Goal: Transaction & Acquisition: Purchase product/service

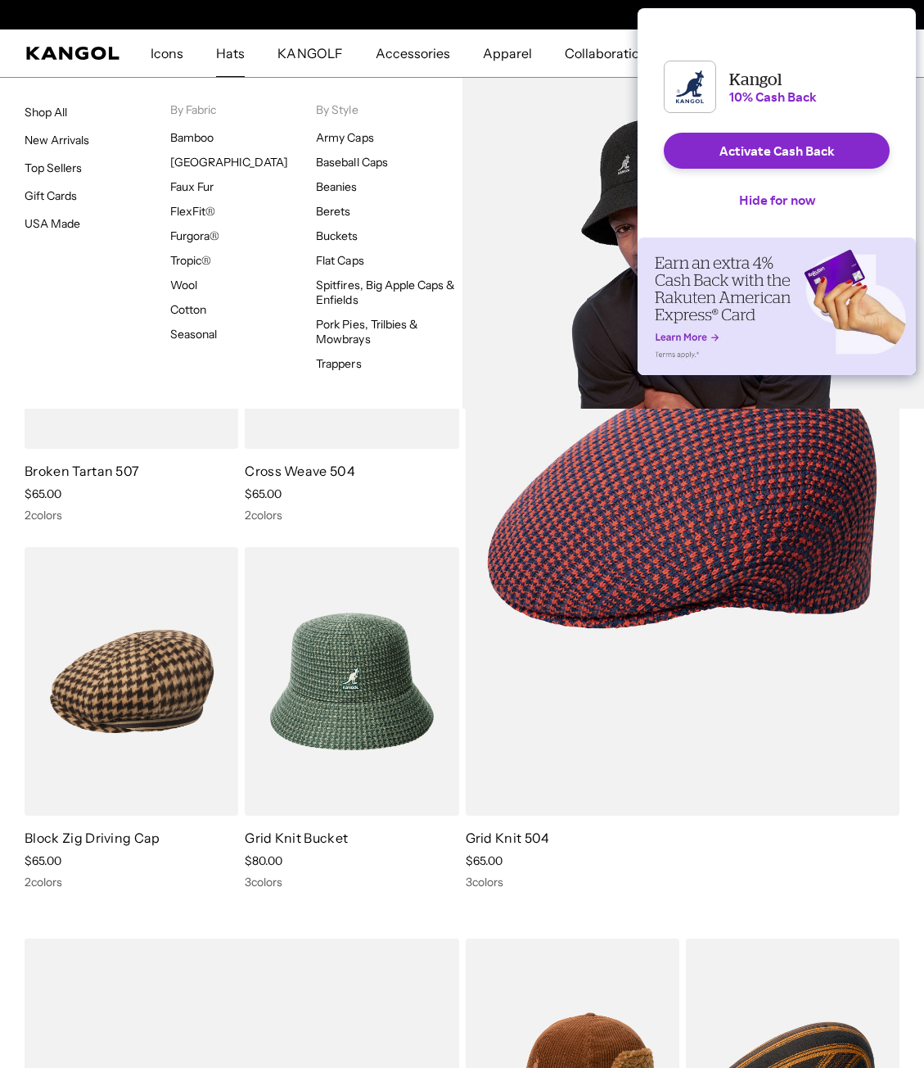
scroll to position [0, 337]
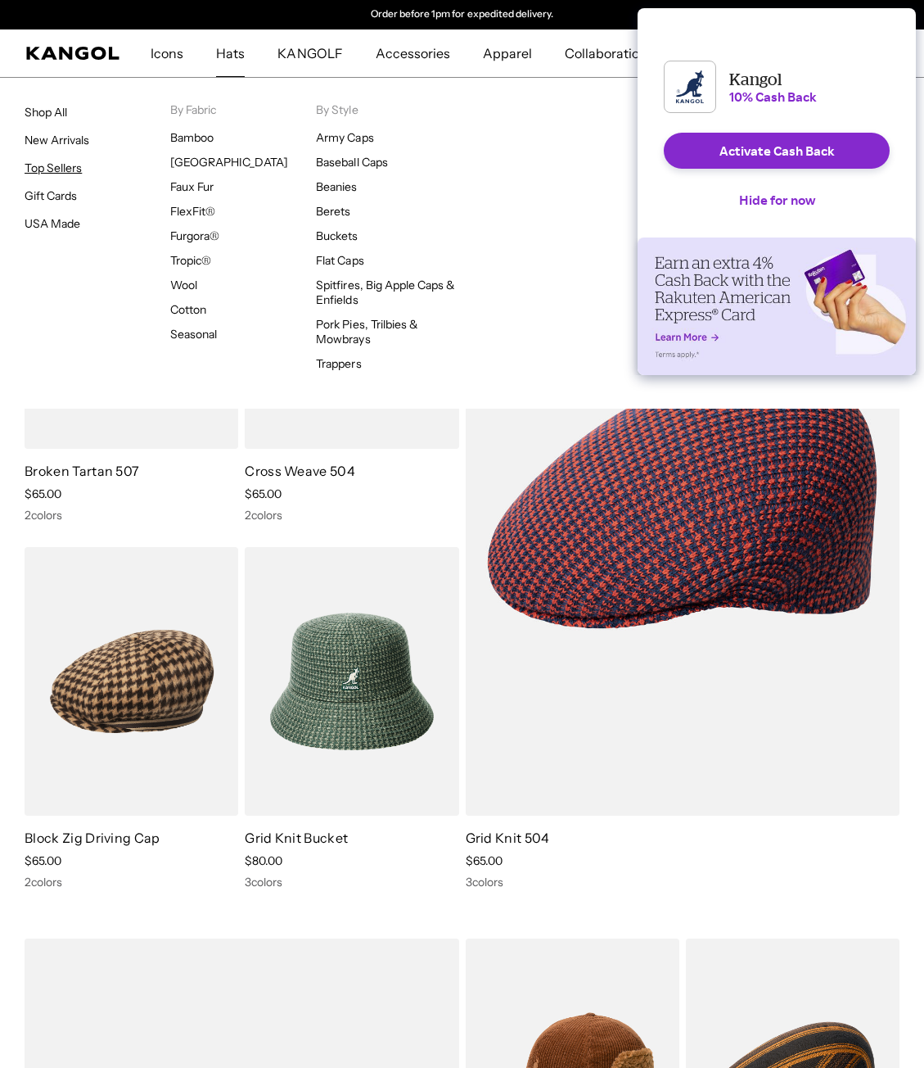
click at [70, 173] on link "Top Sellers" at bounding box center [53, 167] width 57 height 15
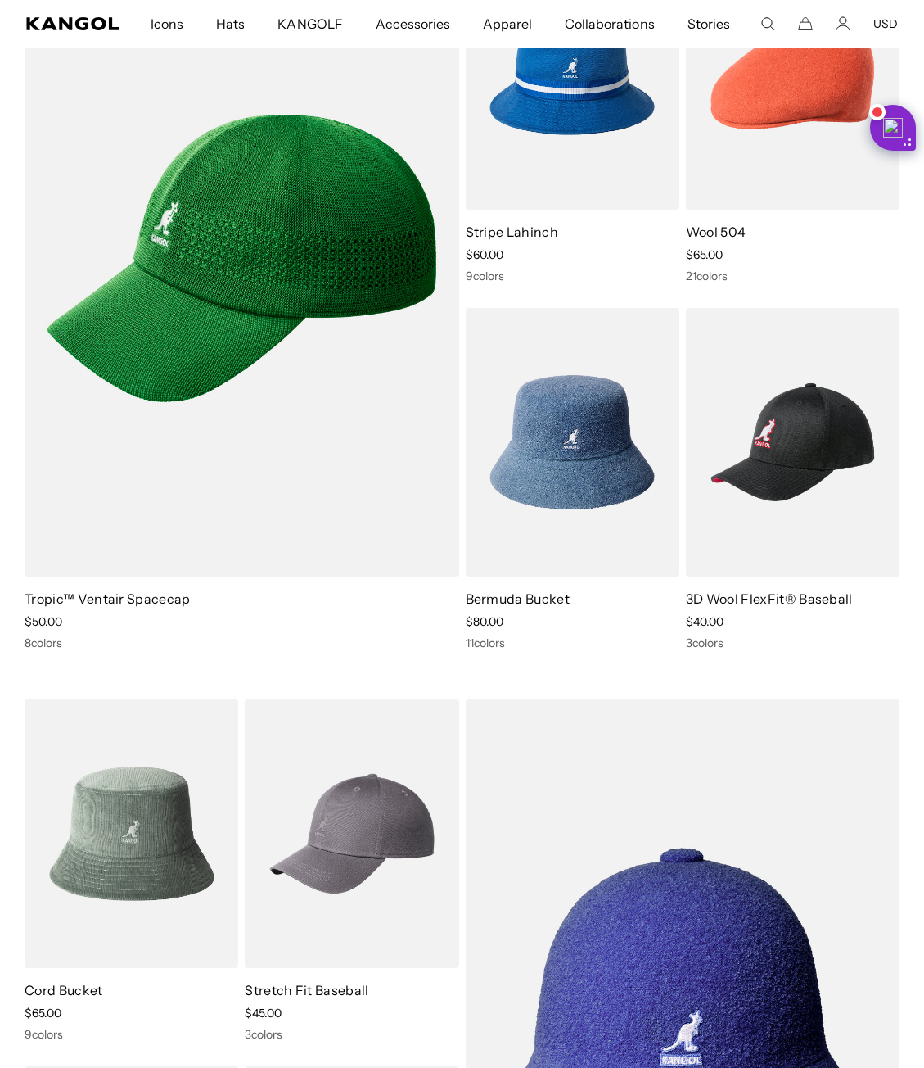
scroll to position [0, 337]
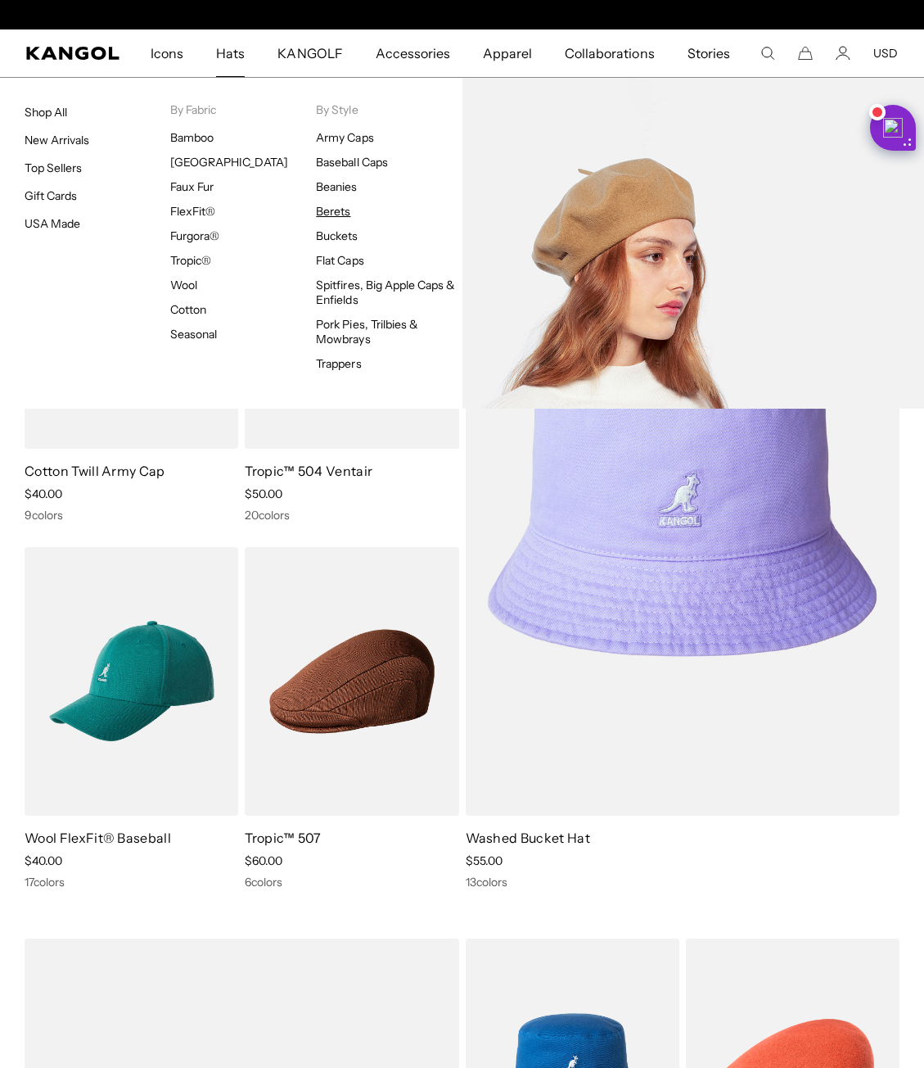
click at [332, 205] on link "Berets" at bounding box center [333, 211] width 34 height 15
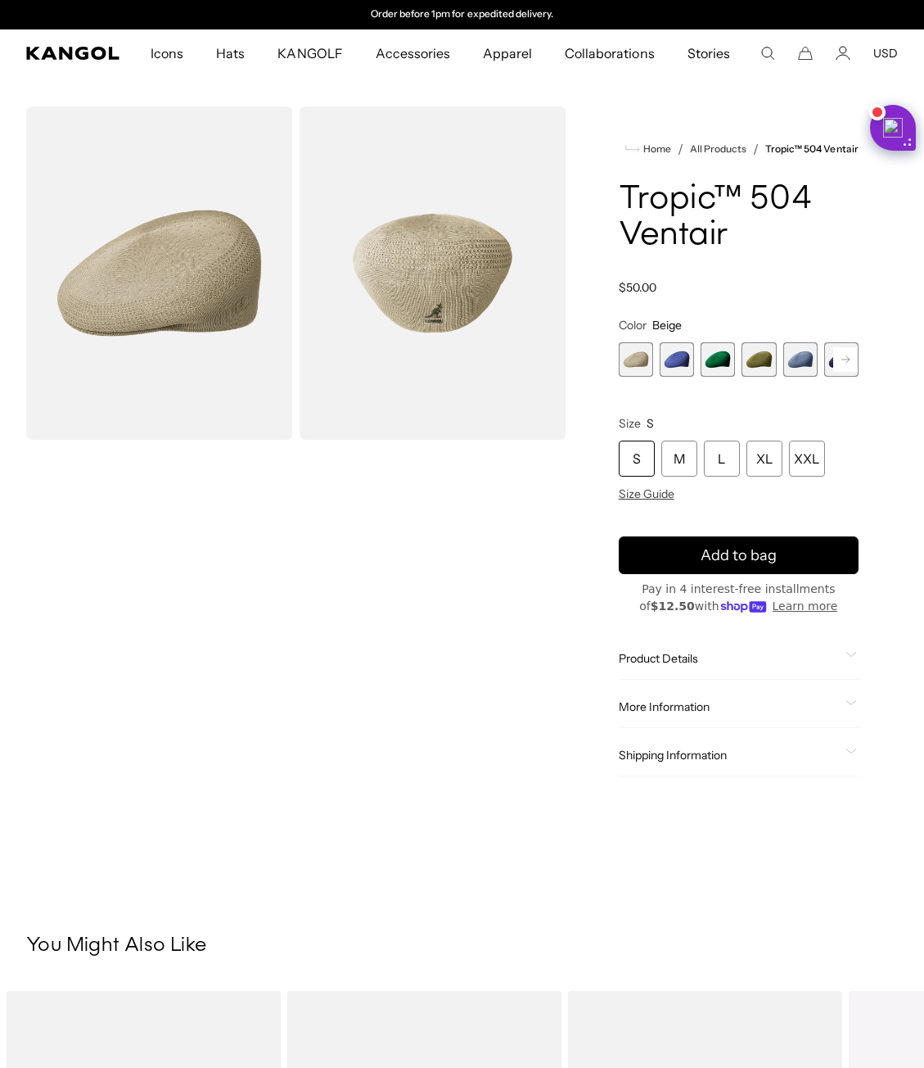
click at [851, 363] on rect at bounding box center [845, 359] width 25 height 25
click at [796, 358] on span "6 of 22" at bounding box center [800, 359] width 34 height 34
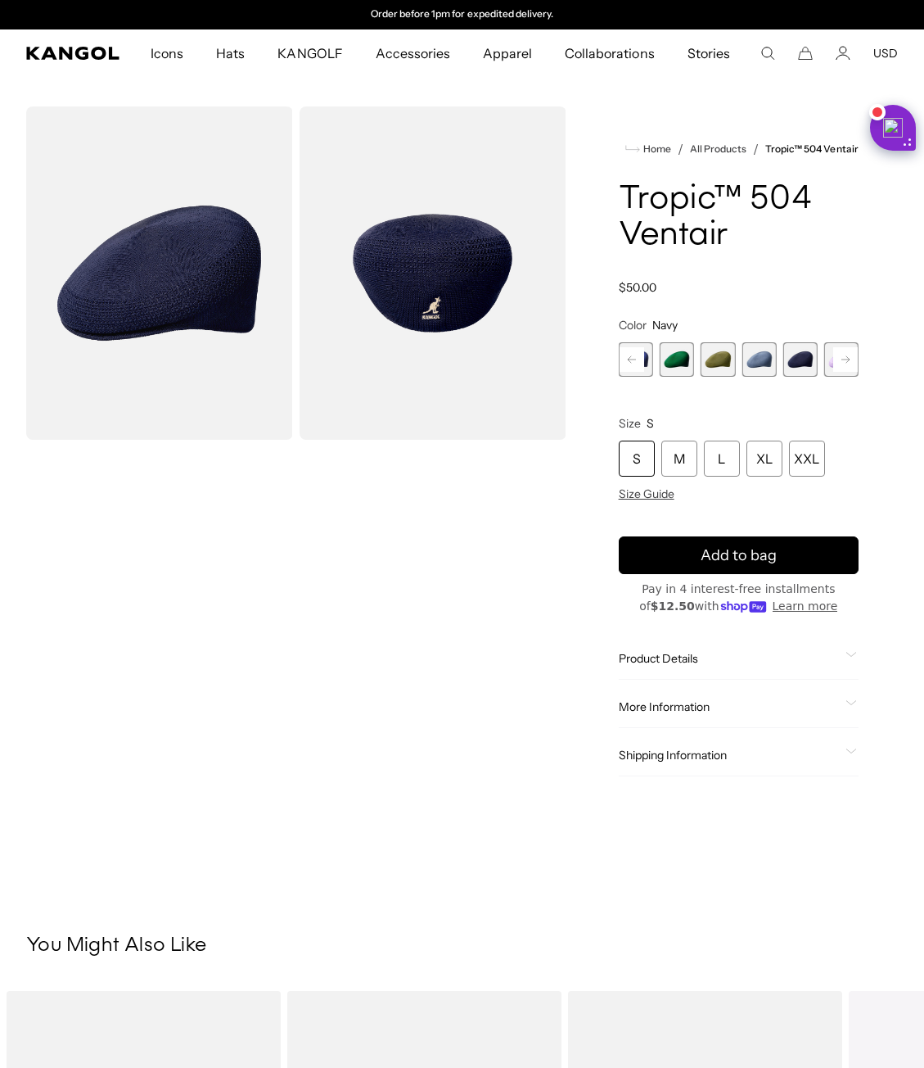
click at [855, 364] on rect at bounding box center [845, 359] width 25 height 25
click at [847, 366] on rect at bounding box center [845, 359] width 25 height 25
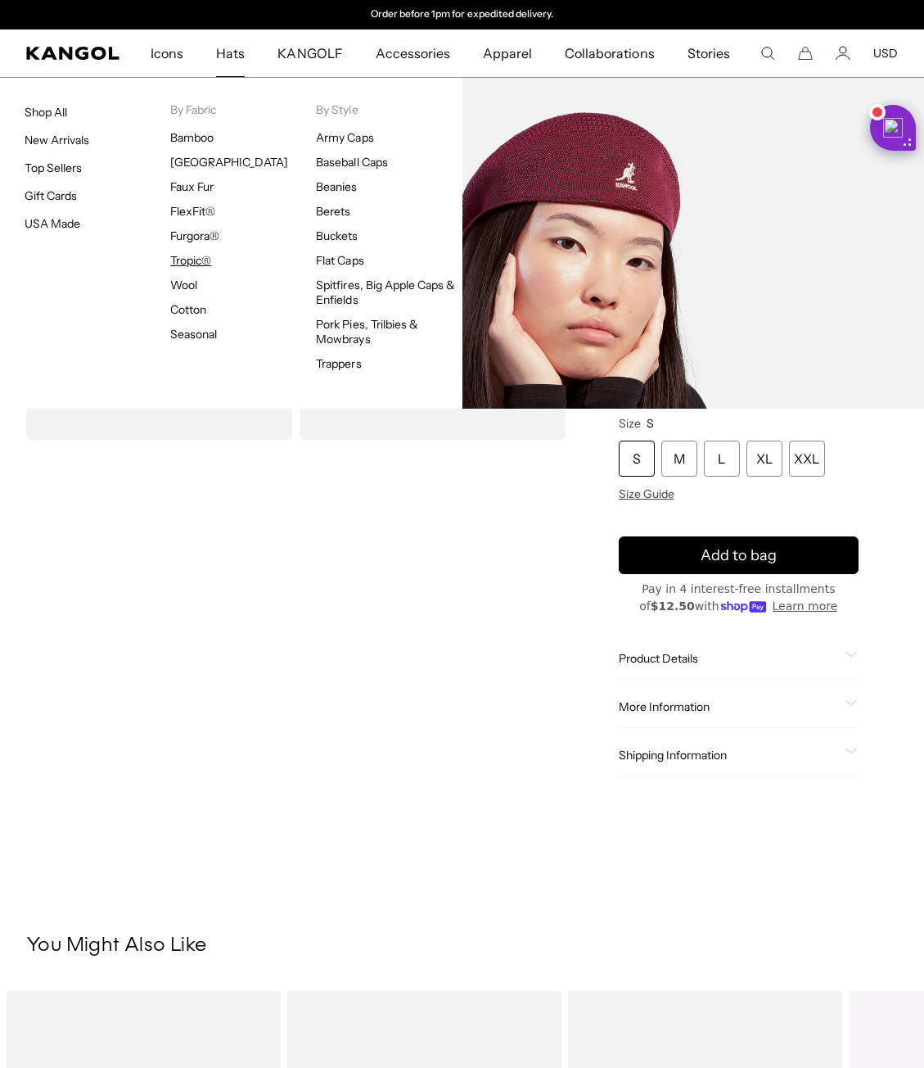
click at [189, 259] on link "Tropic®" at bounding box center [190, 260] width 41 height 15
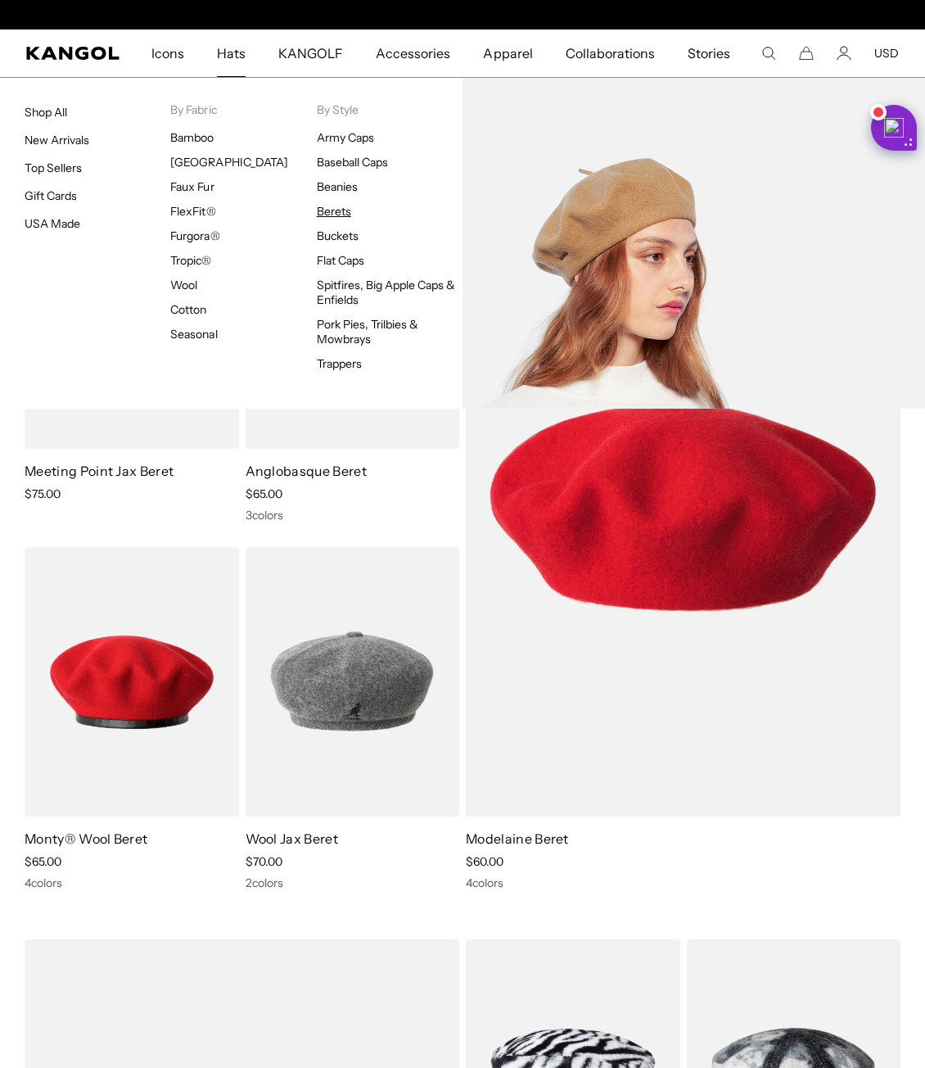
scroll to position [0, 337]
click at [339, 201] on ul "Army Caps Baseball Caps Beanies Berets Buckets Flat Caps Spitfires, Big Apple C…" at bounding box center [390, 250] width 146 height 241
click at [355, 213] on li "Berets" at bounding box center [390, 211] width 146 height 15
click at [345, 213] on link "Berets" at bounding box center [334, 211] width 34 height 15
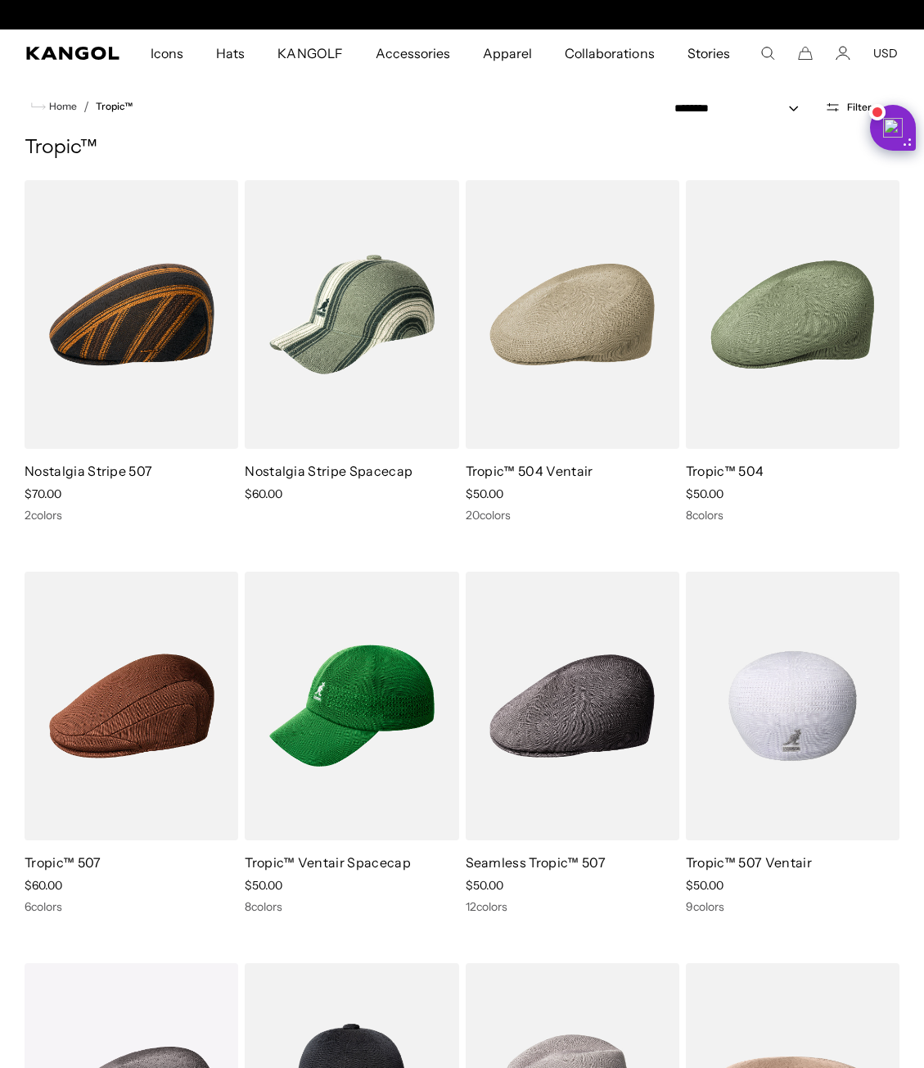
scroll to position [0, 337]
click at [787, 760] on img at bounding box center [793, 705] width 214 height 269
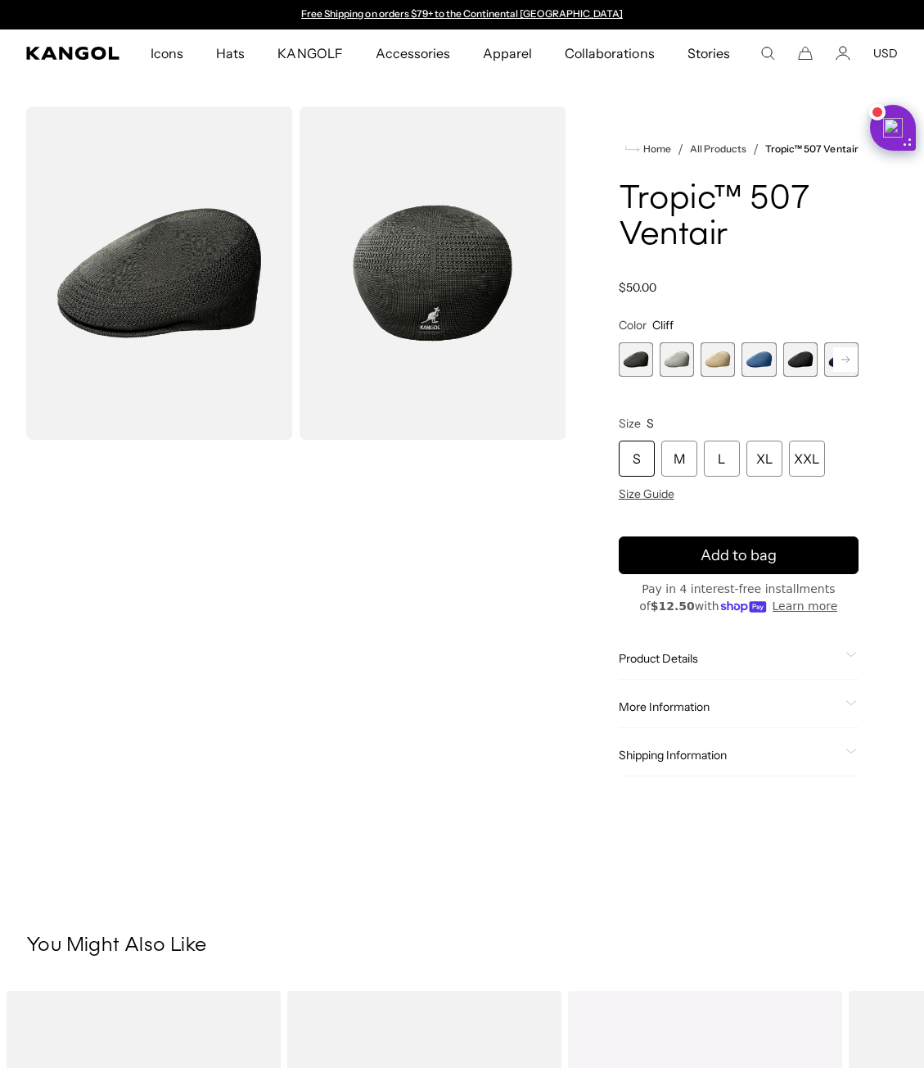
click at [820, 360] on div "[PERSON_NAME] sold out or unavailable Moonstruck Variant sold out or unavailabl…" at bounding box center [739, 359] width 240 height 34
click at [810, 365] on span "5 of 9" at bounding box center [800, 359] width 34 height 34
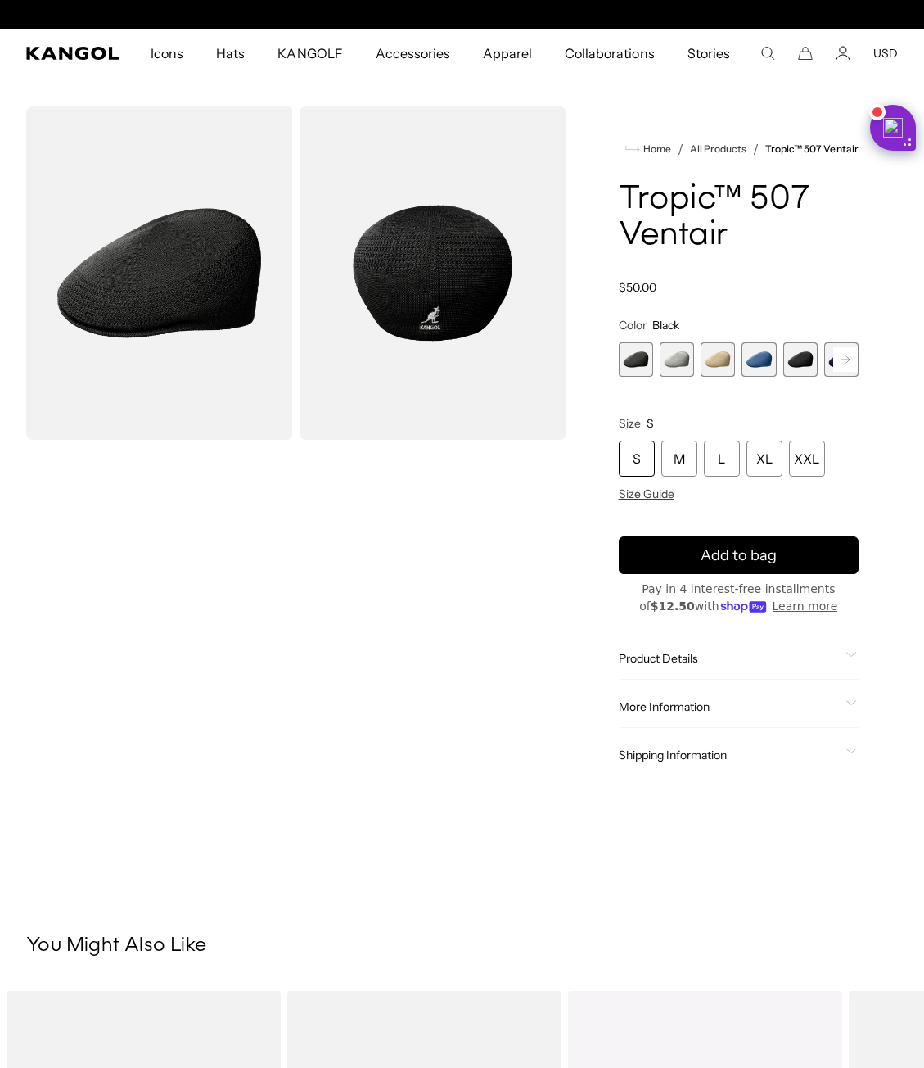
scroll to position [0, 337]
click at [761, 464] on div "XL" at bounding box center [765, 458] width 36 height 36
click at [712, 648] on div "Product Details The Tropic ™ 507 Ventair is a modern & sleek cap shape with cur…" at bounding box center [739, 659] width 240 height 42
click at [707, 666] on div "Product Details The Tropic ™ 507 Ventair is a modern & sleek cap shape with cur…" at bounding box center [739, 659] width 240 height 42
click at [711, 661] on span "Product Details" at bounding box center [729, 658] width 220 height 15
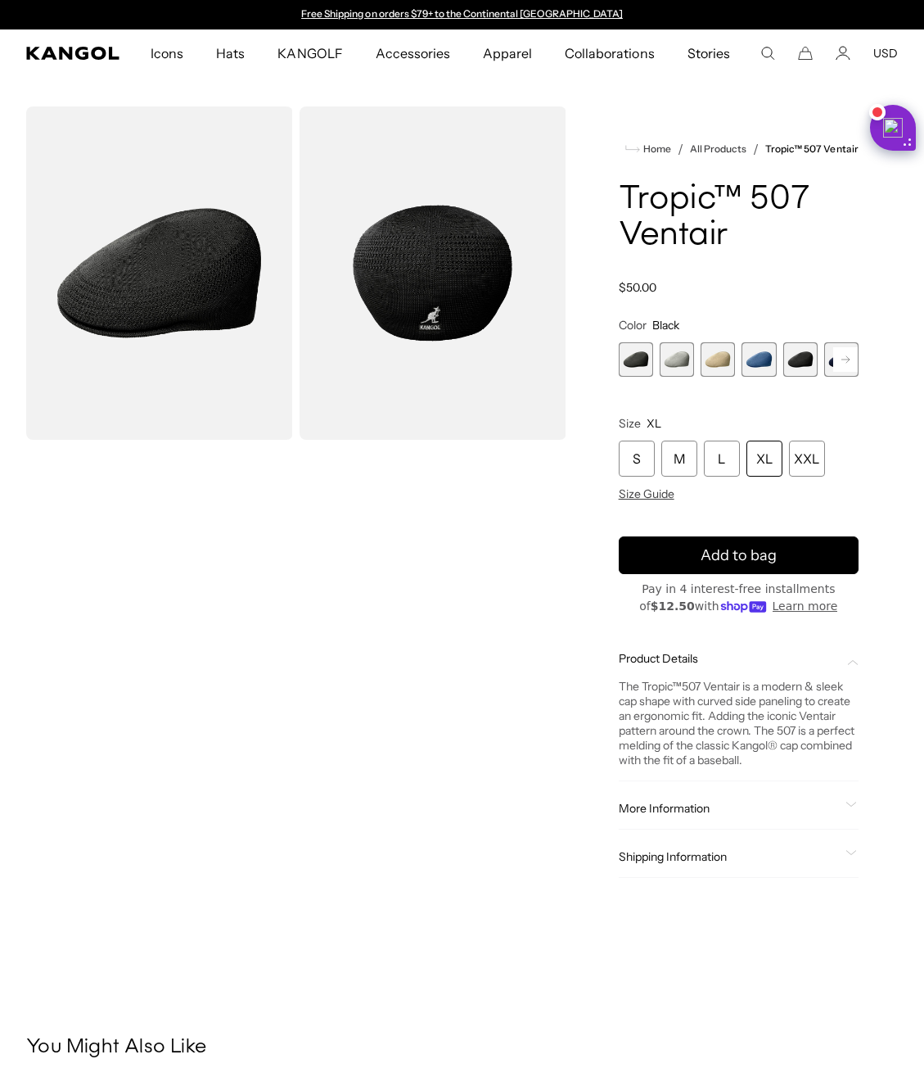
drag, startPoint x: 659, startPoint y: 708, endPoint x: 818, endPoint y: 761, distance: 167.5
click at [818, 761] on div "The Tropic ™ 507 Ventair is a modern & sleek cap shape with curved side panelin…" at bounding box center [739, 723] width 240 height 88
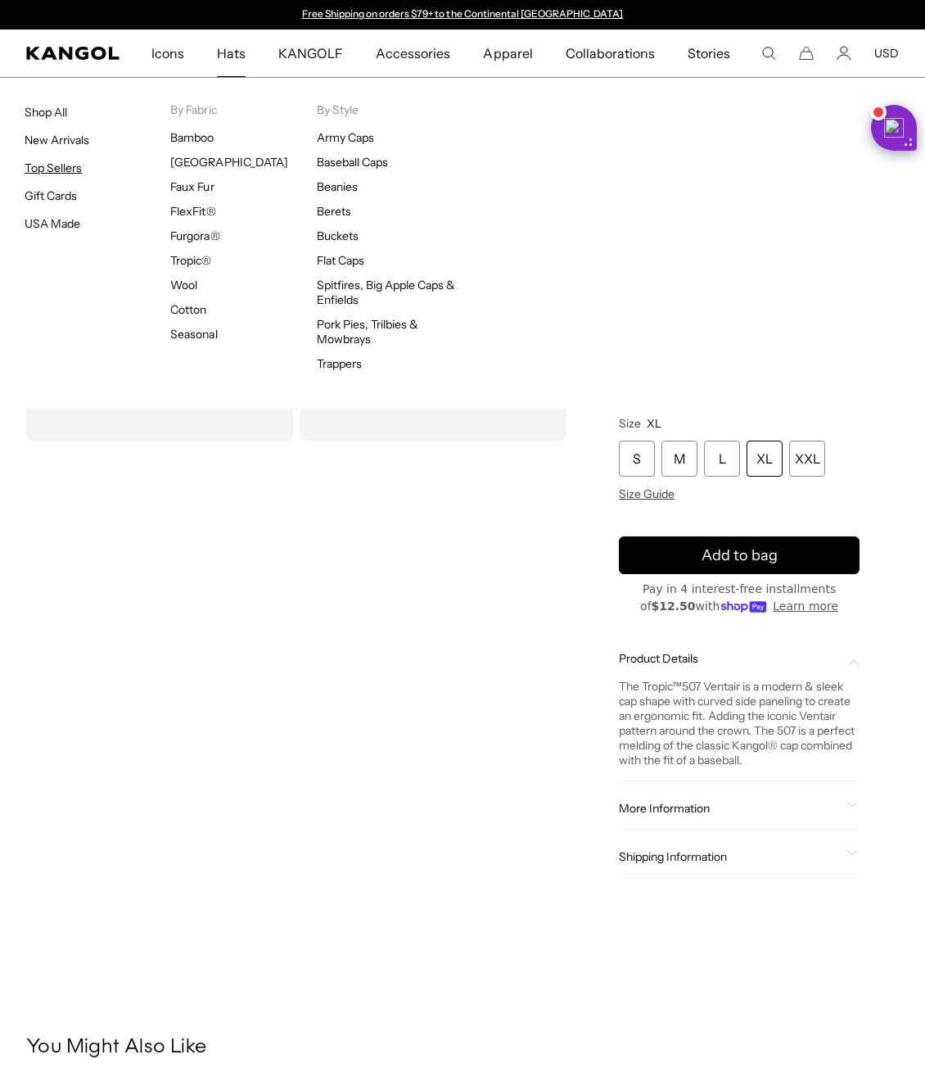
click at [71, 165] on link "Top Sellers" at bounding box center [53, 167] width 57 height 15
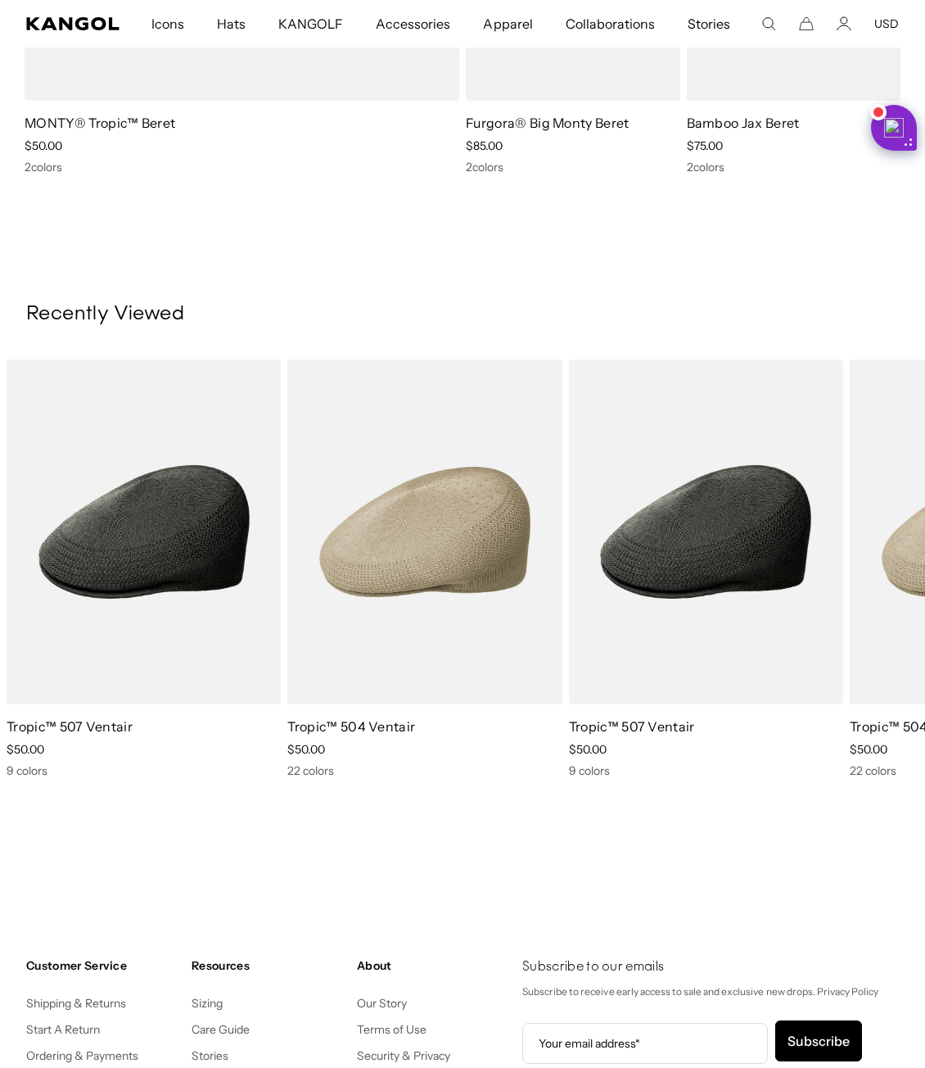
scroll to position [0, 337]
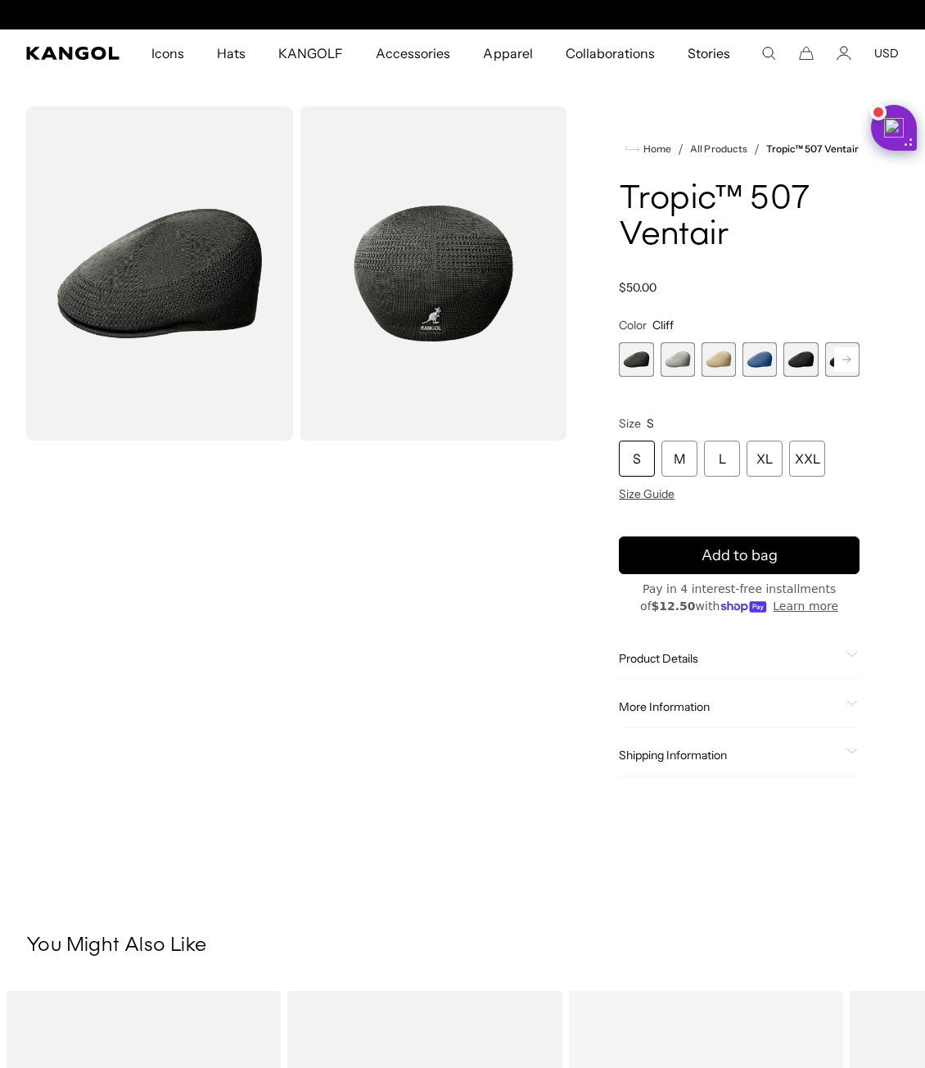
click at [796, 352] on span "5 of 9" at bounding box center [800, 359] width 34 height 34
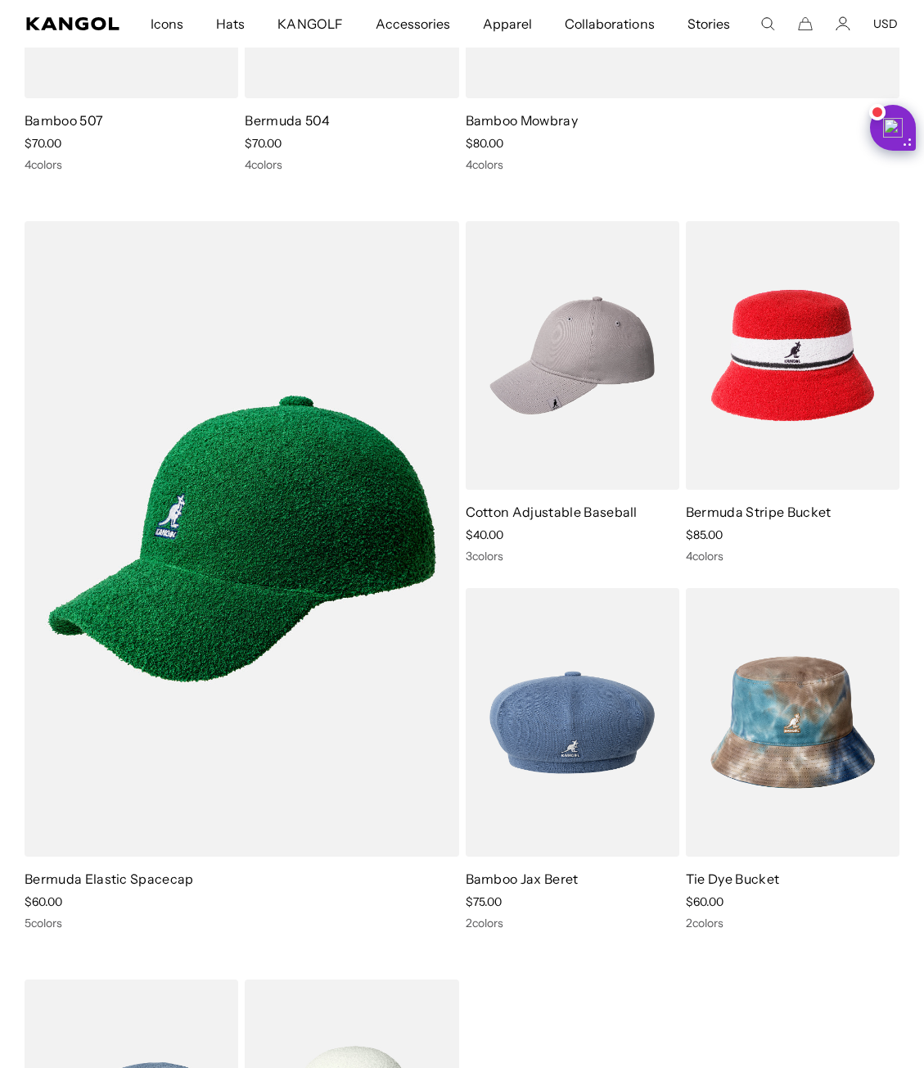
scroll to position [0, 337]
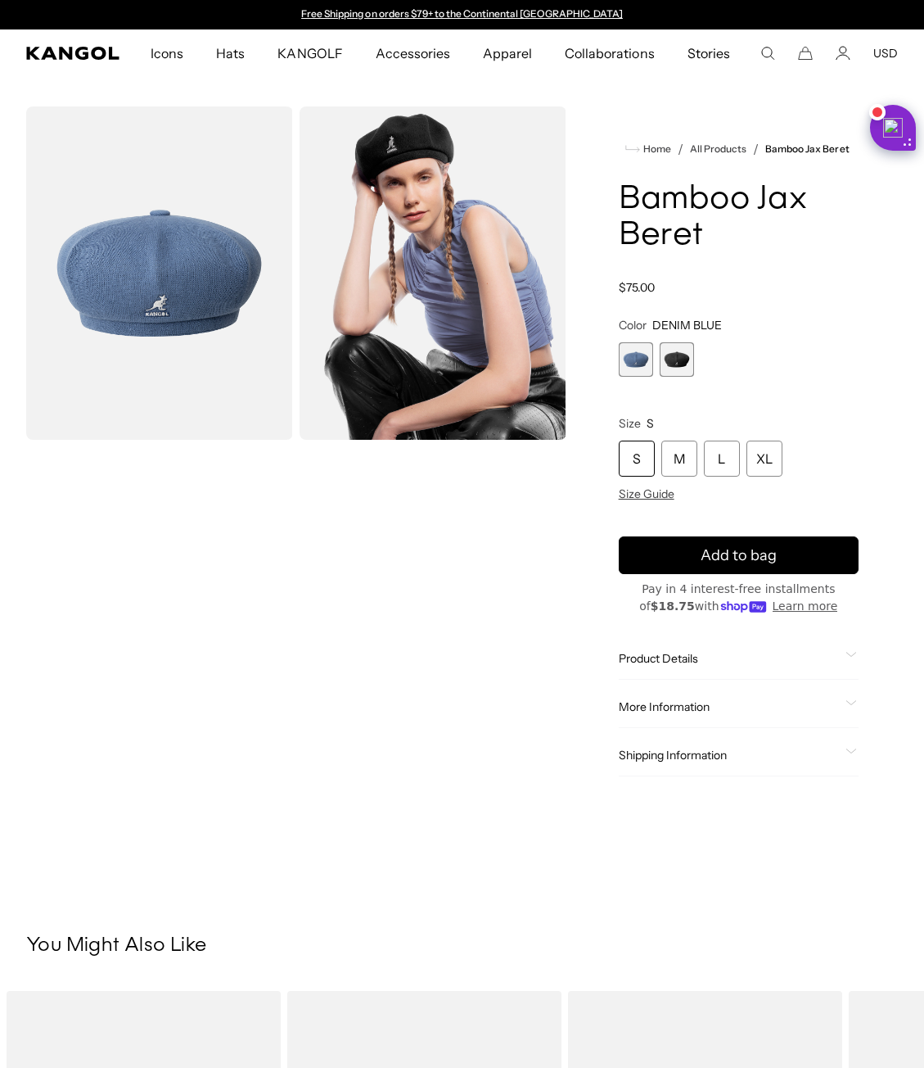
click at [684, 372] on span "2 of 2" at bounding box center [677, 359] width 34 height 34
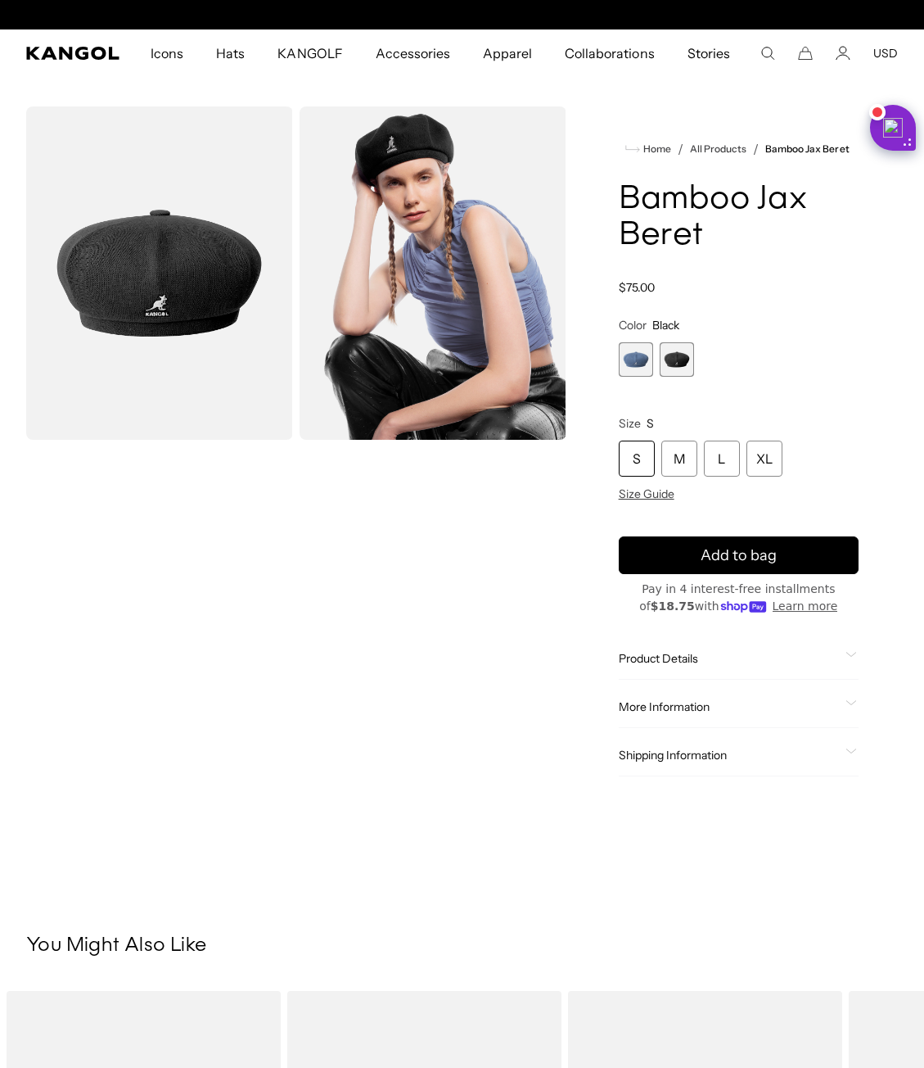
scroll to position [0, 337]
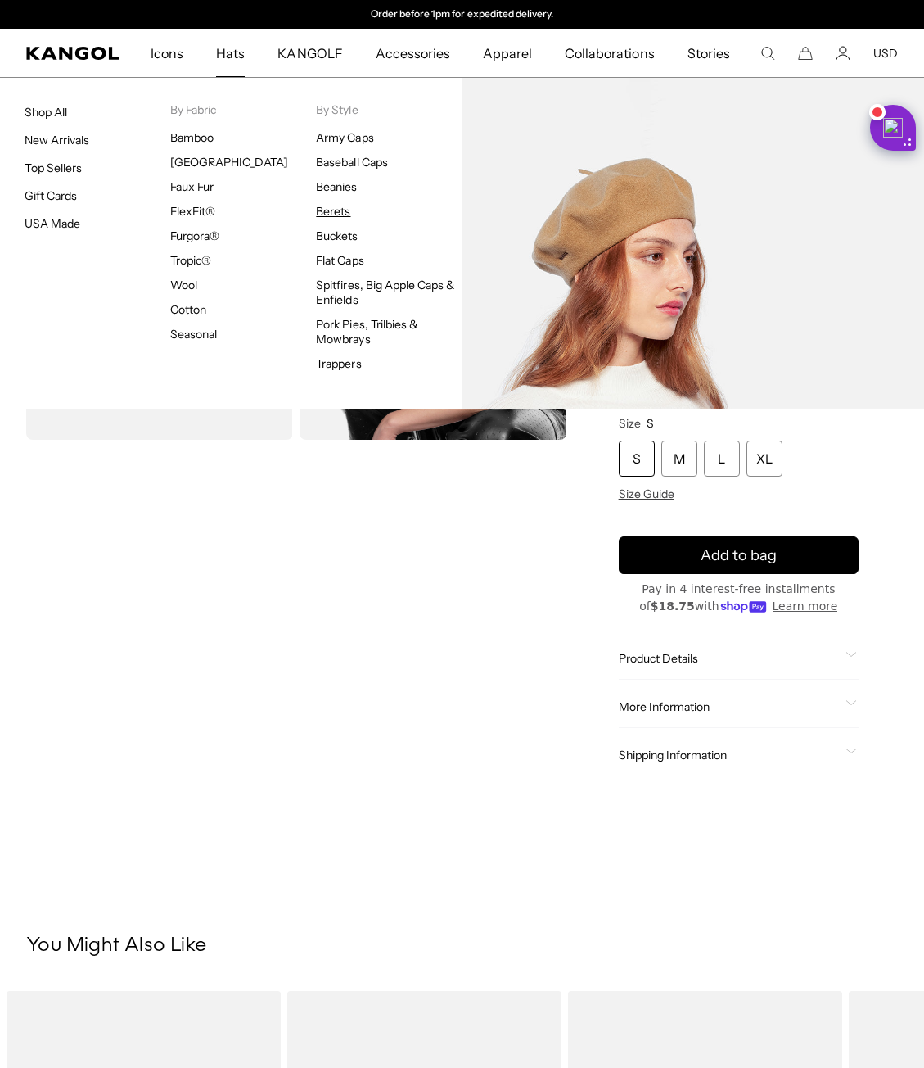
click at [335, 210] on link "Berets" at bounding box center [333, 211] width 34 height 15
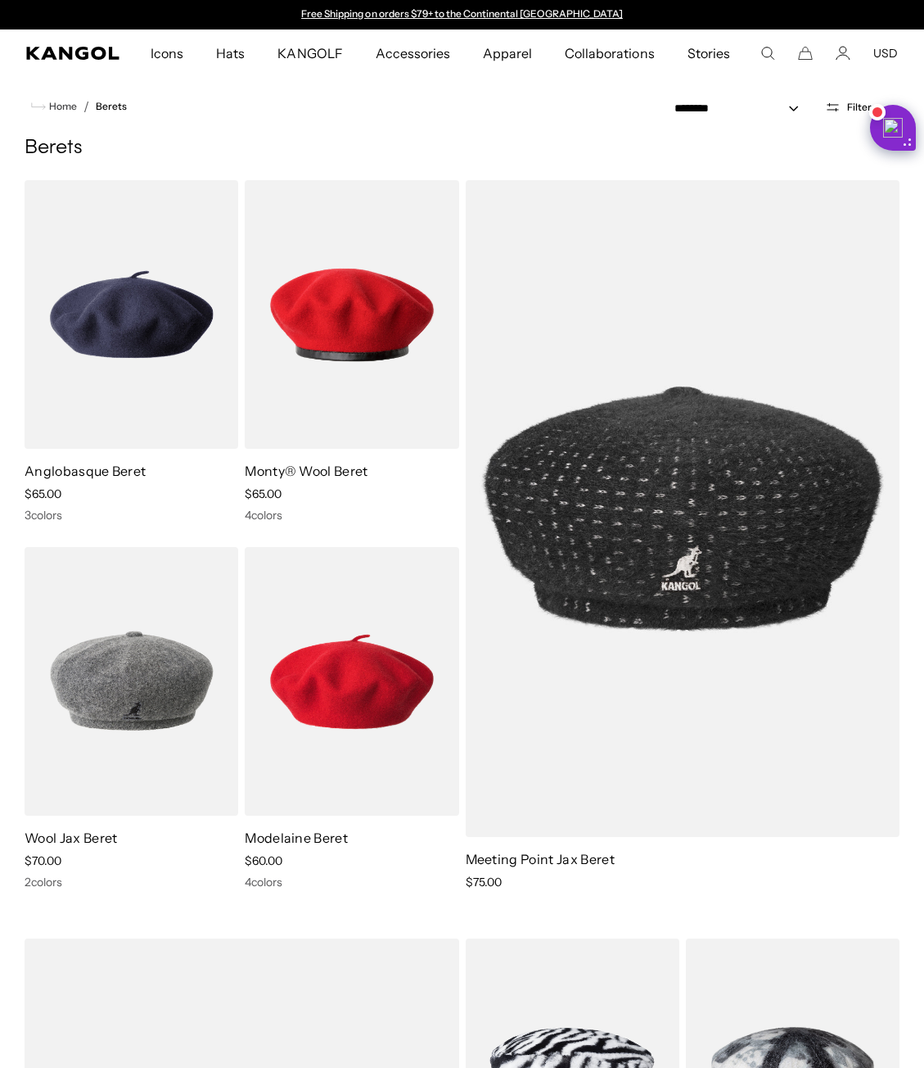
click at [826, 107] on icon "Open filters" at bounding box center [833, 107] width 16 height 15
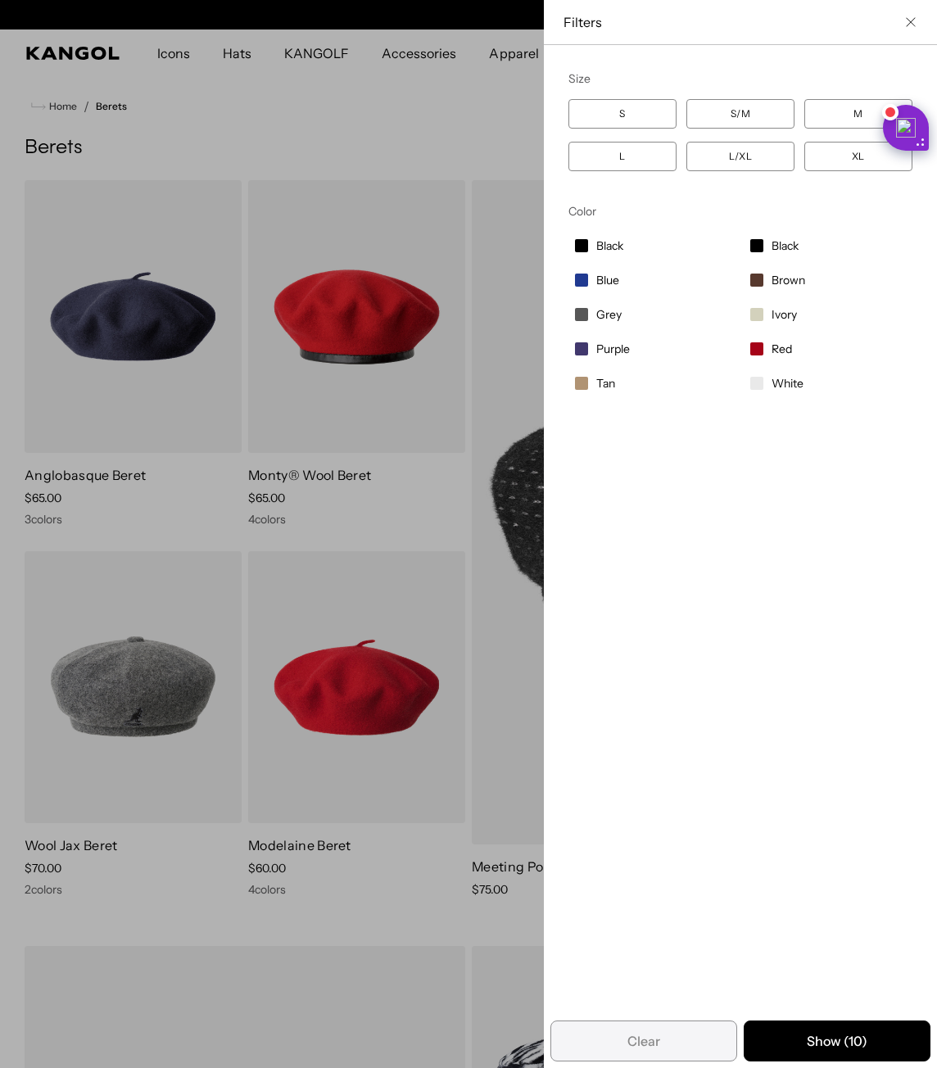
click at [748, 259] on label "Black" at bounding box center [827, 246] width 169 height 28
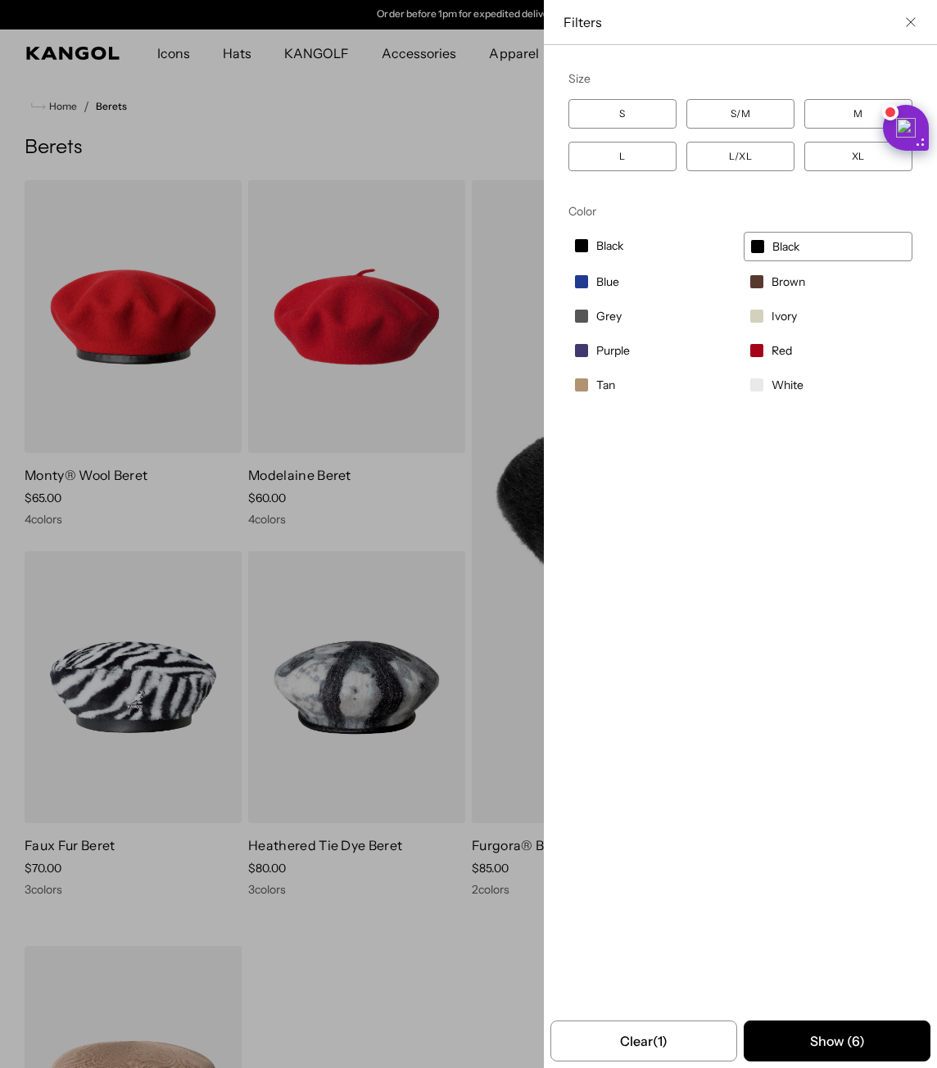
click at [809, 163] on label "XL" at bounding box center [858, 156] width 108 height 29
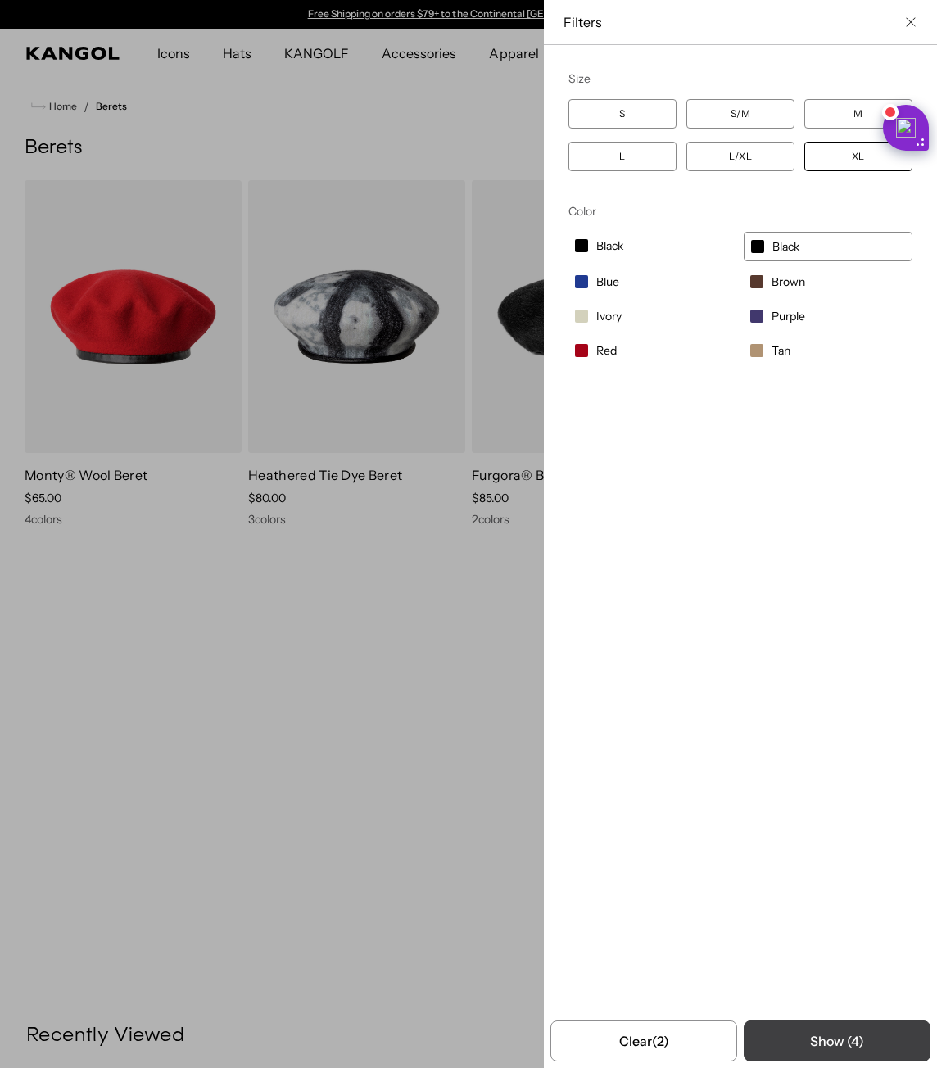
click at [823, 1045] on button "Show ( 4 )" at bounding box center [836, 1040] width 187 height 41
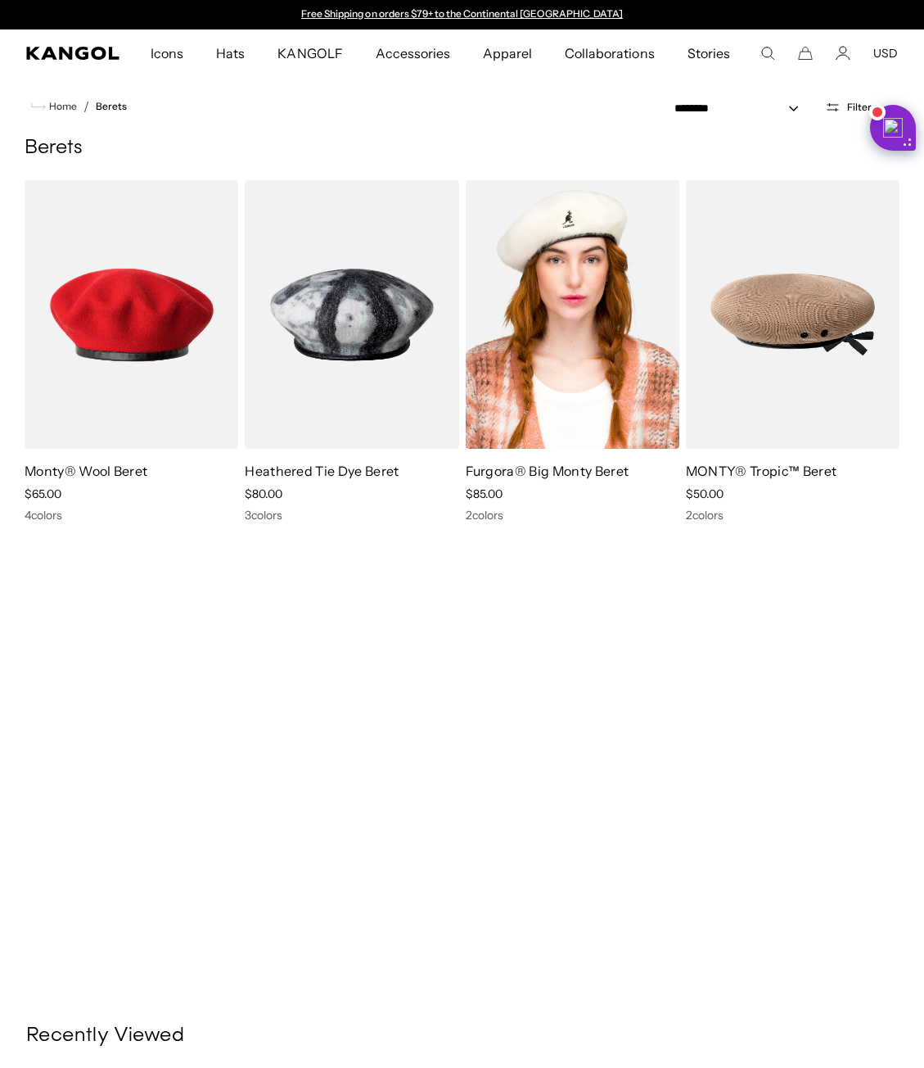
click at [621, 377] on img at bounding box center [573, 314] width 214 height 269
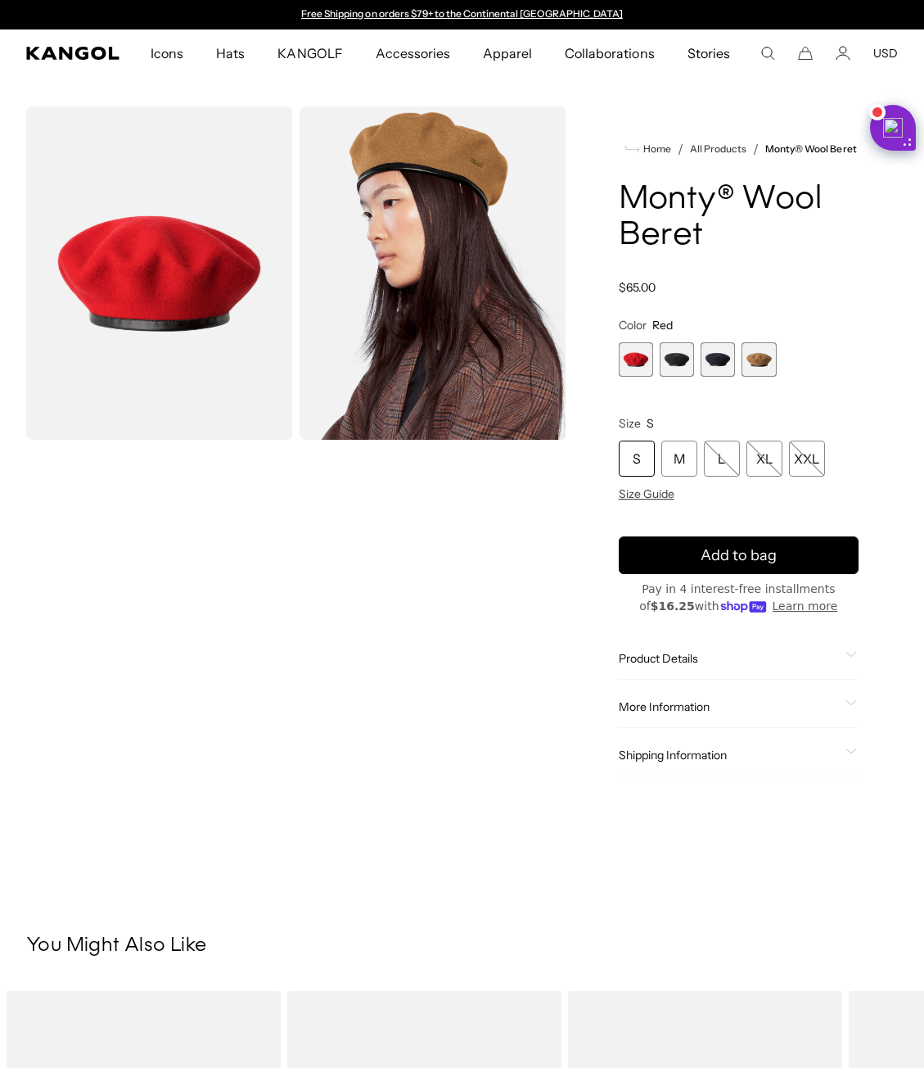
click at [683, 359] on span "2 of 4" at bounding box center [677, 359] width 34 height 34
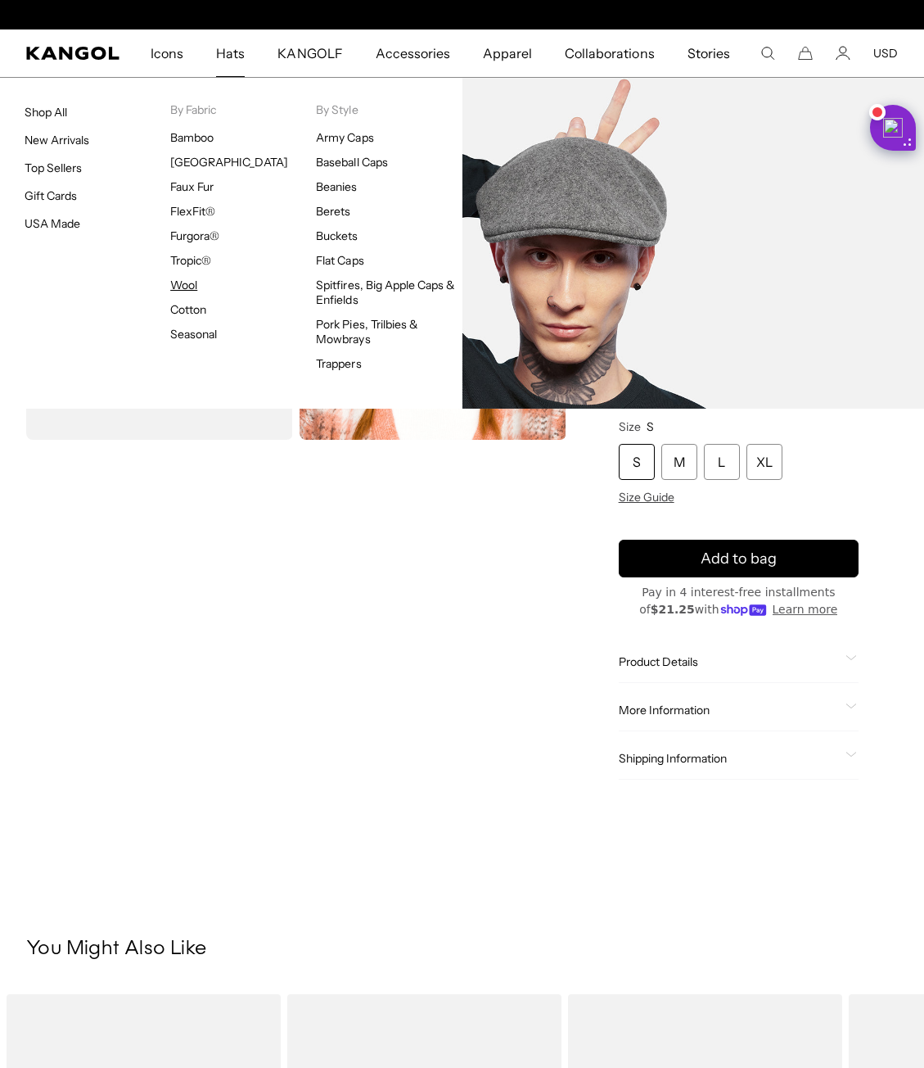
scroll to position [0, 337]
click at [188, 290] on link "Wool" at bounding box center [183, 285] width 27 height 15
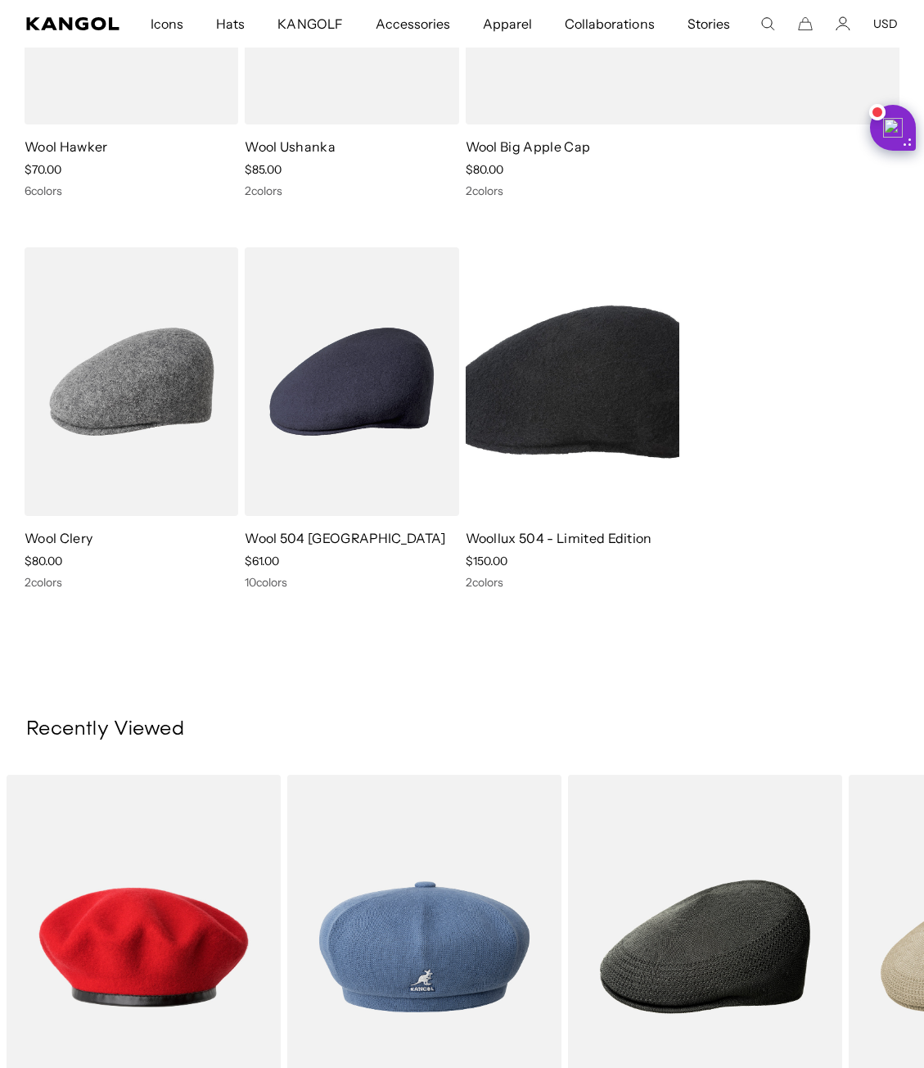
scroll to position [5567, 0]
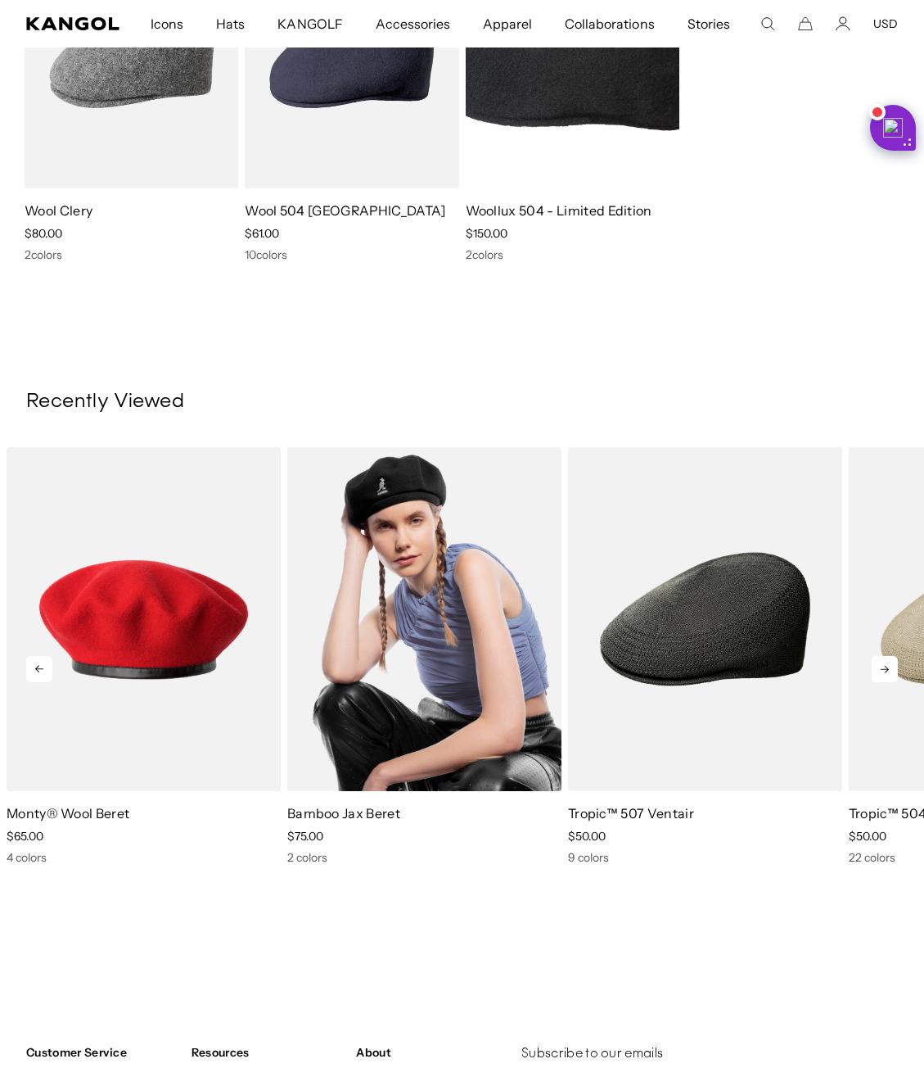
click at [449, 645] on img "2 of 4" at bounding box center [424, 619] width 274 height 345
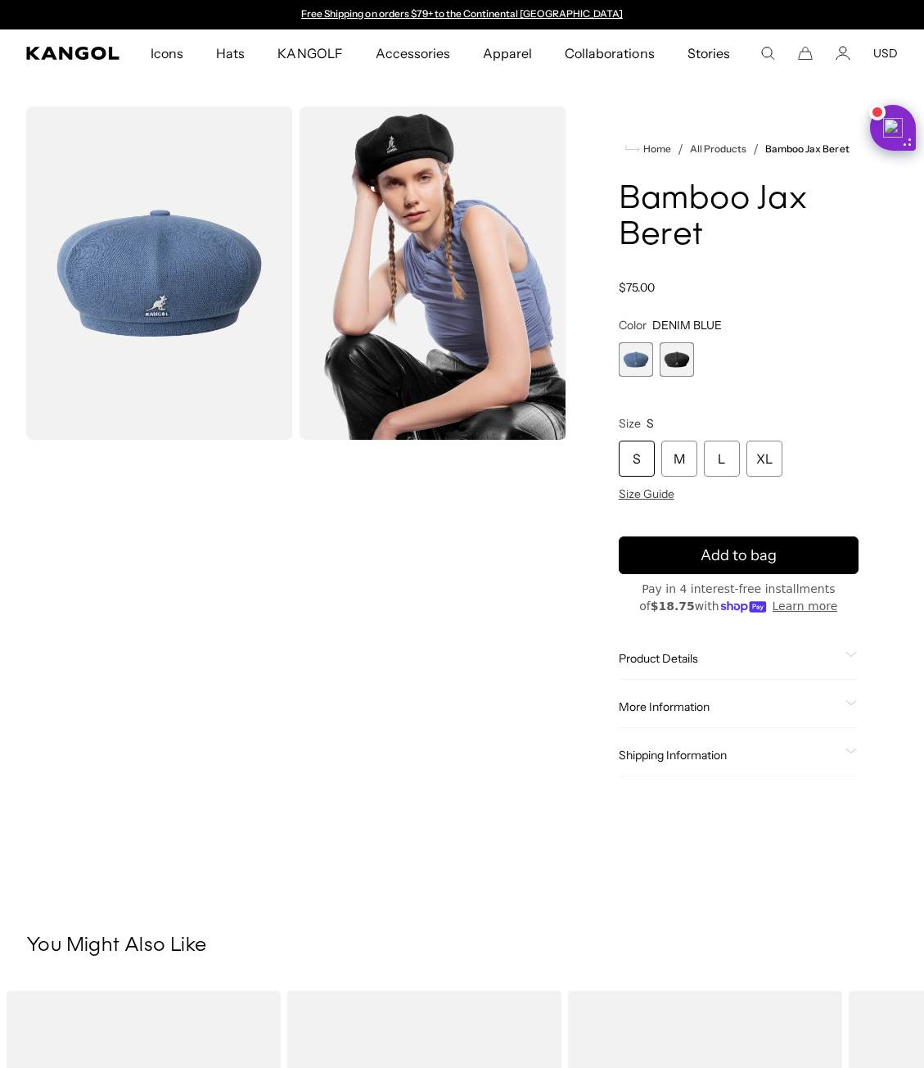
click at [434, 340] on img "Gallery Viewer" at bounding box center [433, 272] width 267 height 333
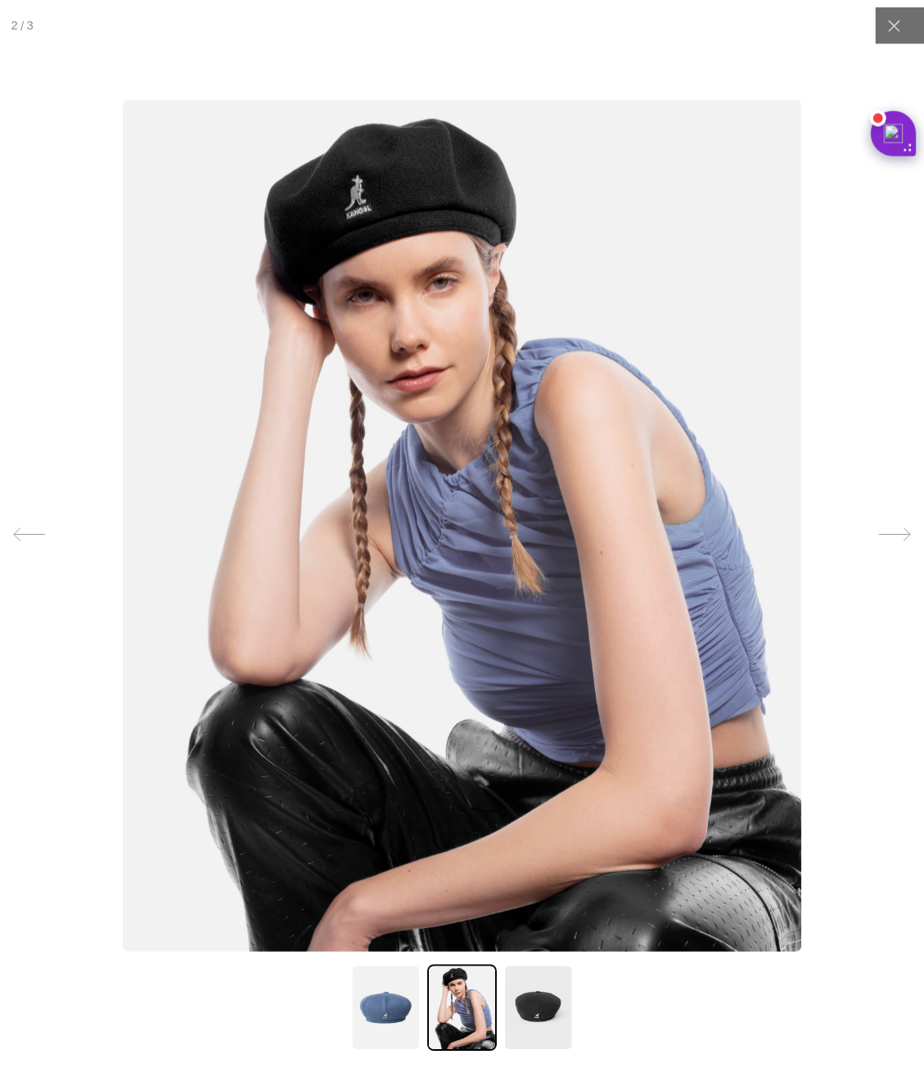
scroll to position [0, 337]
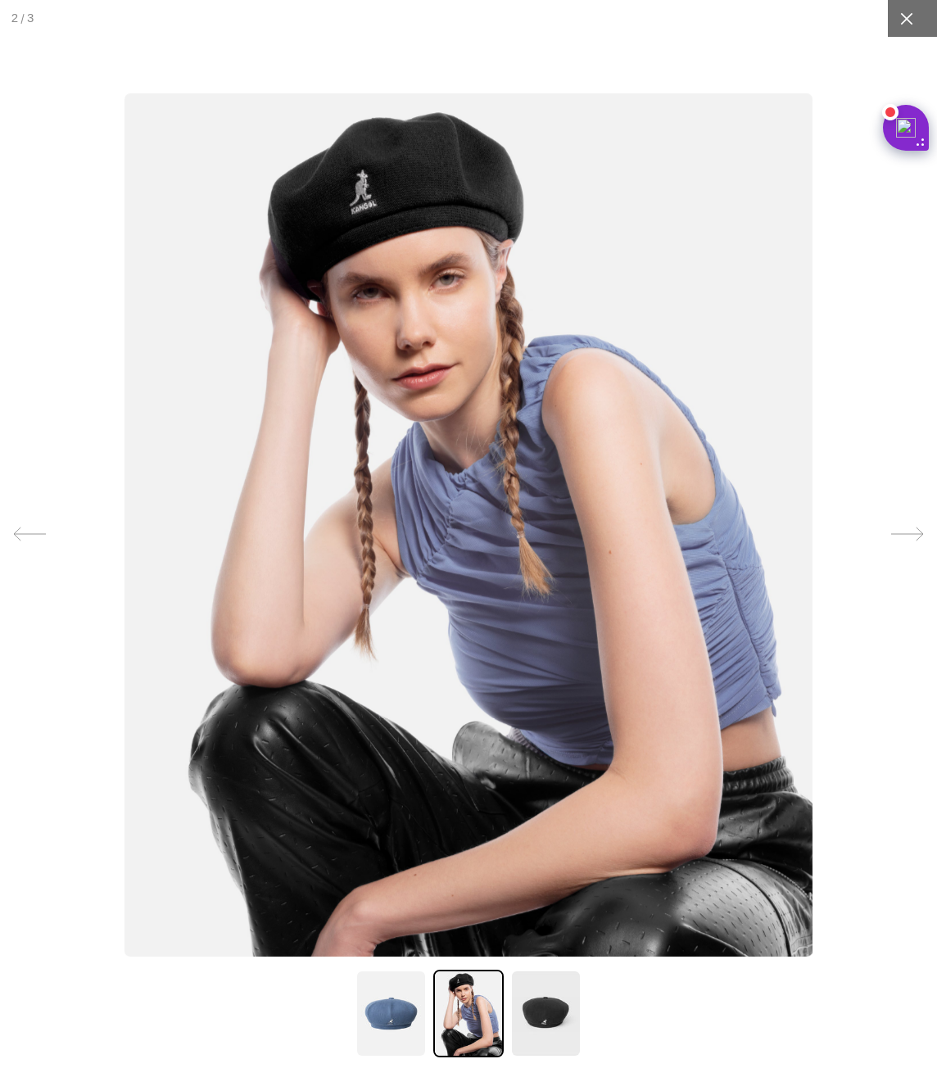
click at [875, 25] on div "2 3" at bounding box center [468, 534] width 937 height 1068
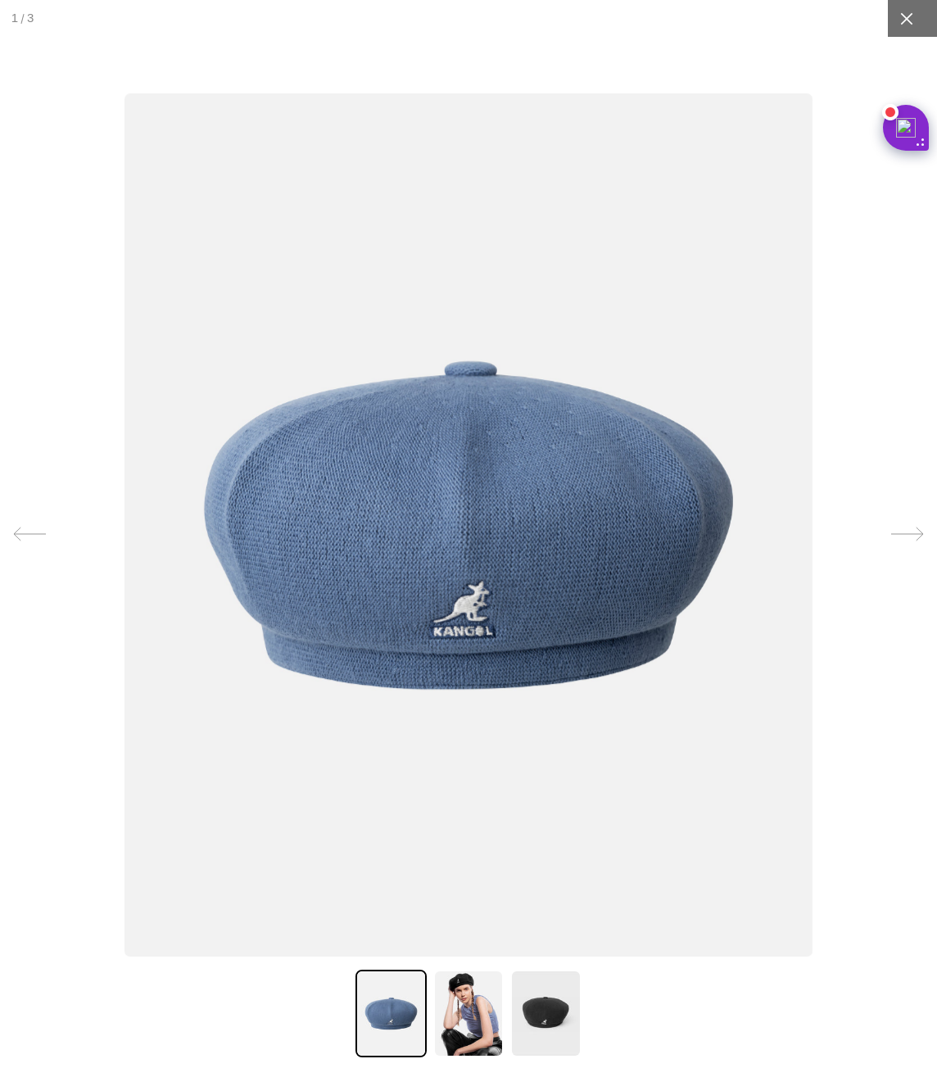
click at [900, 16] on icon at bounding box center [906, 18] width 12 height 12
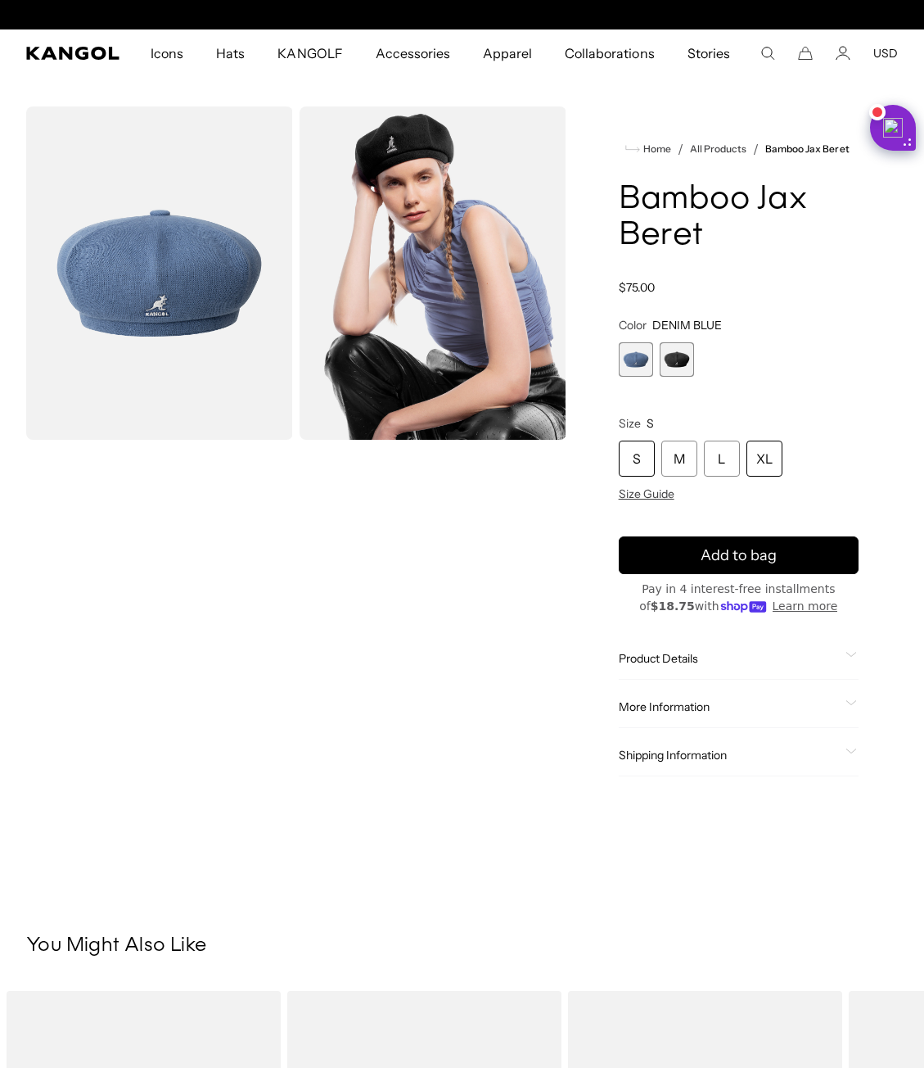
scroll to position [0, 0]
click at [758, 458] on div "XL" at bounding box center [765, 458] width 36 height 36
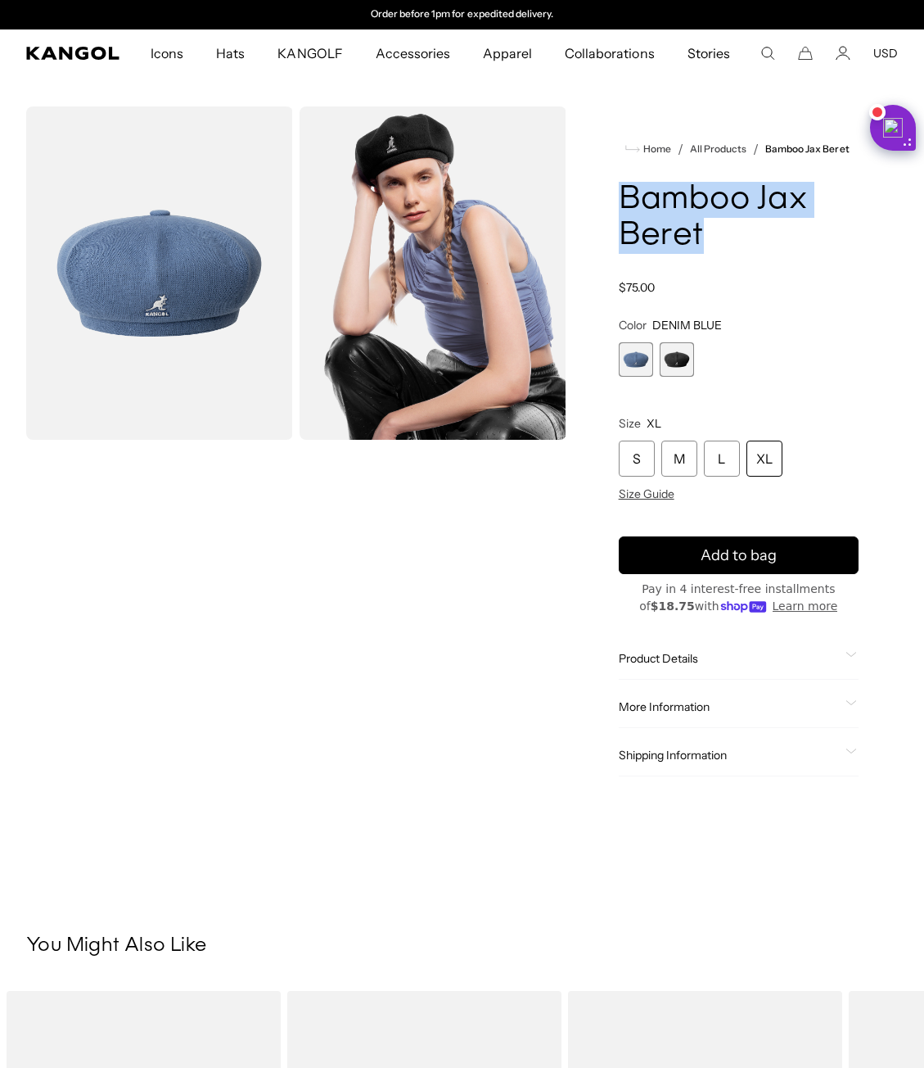
drag, startPoint x: 725, startPoint y: 252, endPoint x: 583, endPoint y: 183, distance: 158.2
click at [583, 183] on div "Home / All Products / Bamboo Jax Beret Bamboo Jax Beret Regular price $75.00 Re…" at bounding box center [739, 457] width 318 height 702
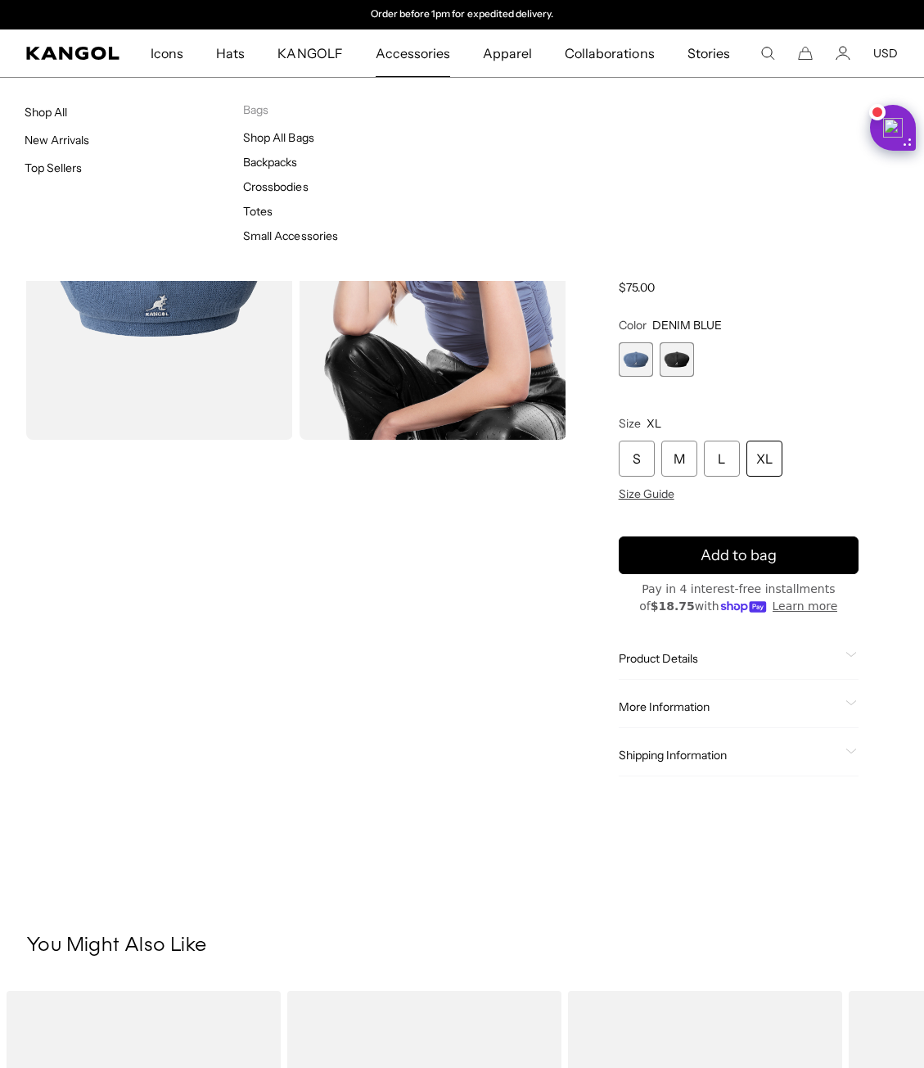
click at [722, 249] on div "Accessories Shop All New Arrivals Top Sellers Bags Shop All Bags Backpacks Cros…" at bounding box center [462, 179] width 924 height 204
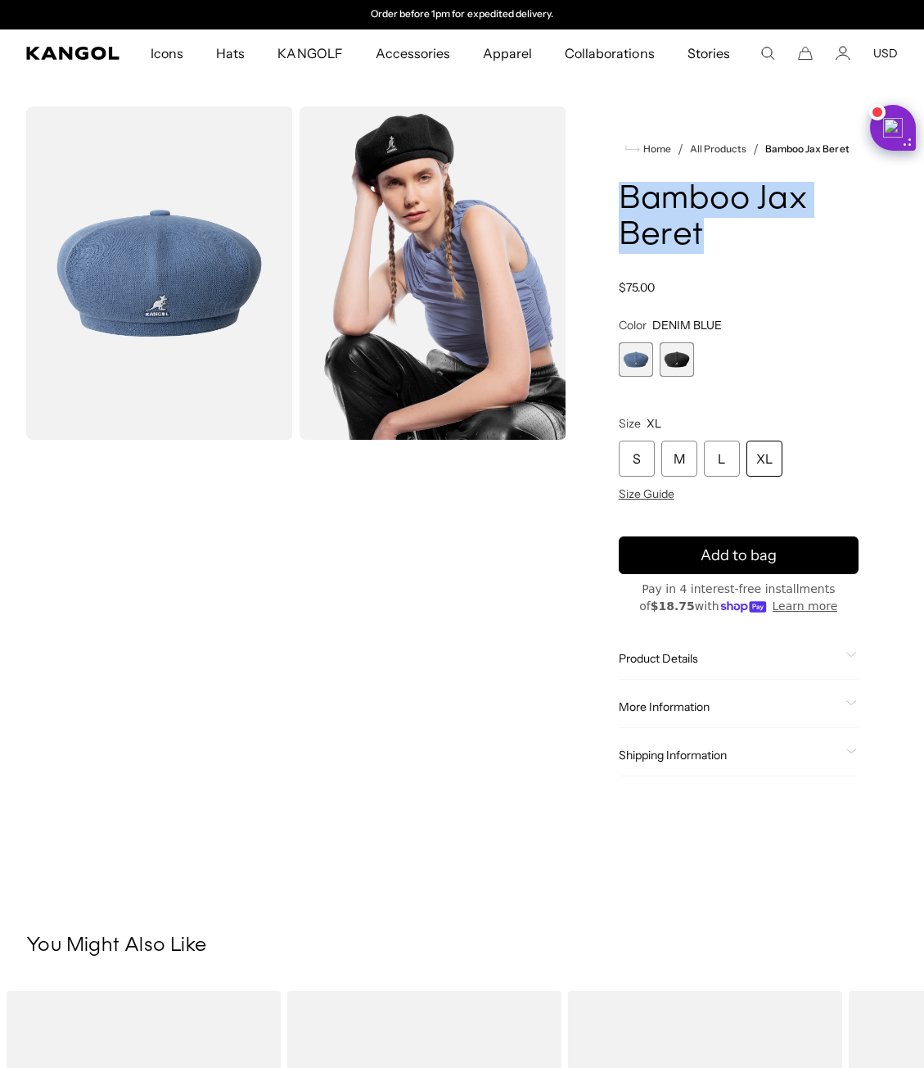
drag, startPoint x: 708, startPoint y: 230, endPoint x: 617, endPoint y: 194, distance: 97.8
click at [617, 194] on div "Home / All Products / Bamboo Jax Beret Bamboo Jax Beret Regular price $75.00 Re…" at bounding box center [739, 457] width 318 height 702
copy h1 "Bamboo Jax Beret"
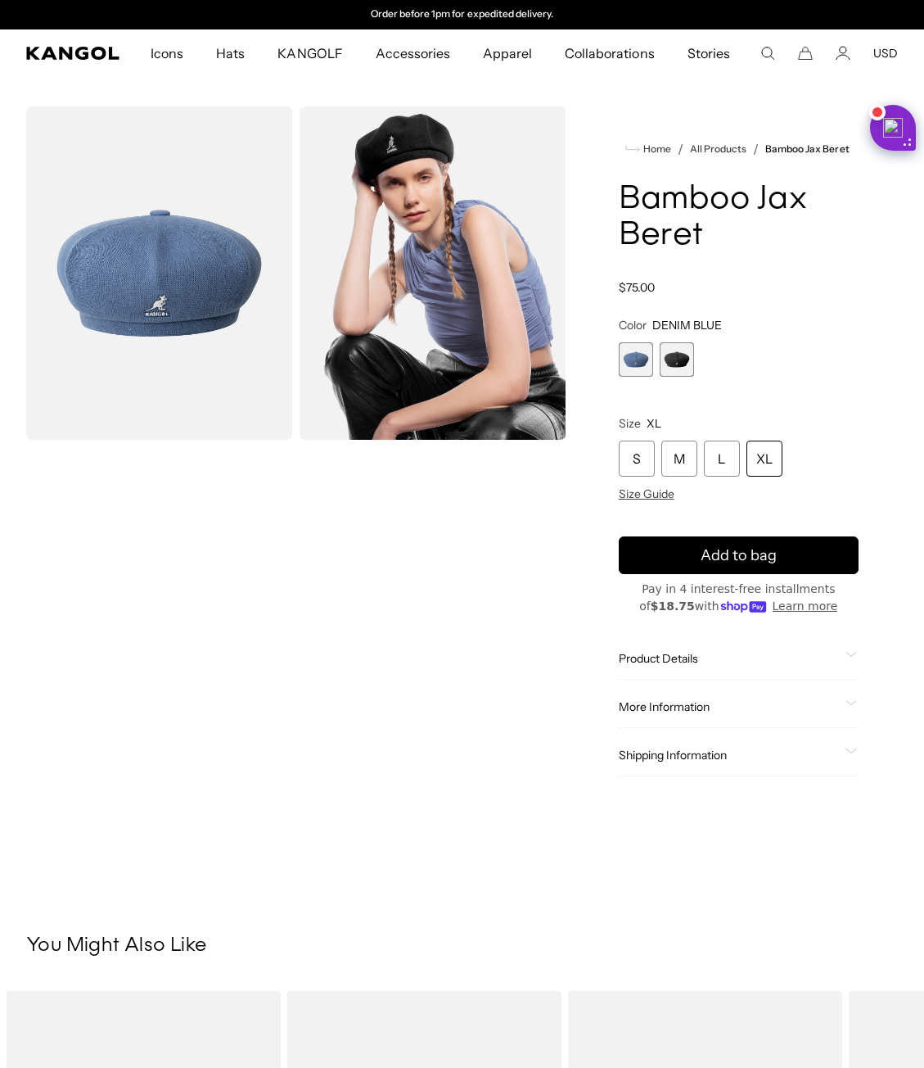
click at [765, 450] on div "XL" at bounding box center [765, 458] width 36 height 36
click at [765, 456] on div "XL" at bounding box center [765, 458] width 36 height 36
click at [747, 570] on button "Add to bag" at bounding box center [739, 555] width 240 height 38
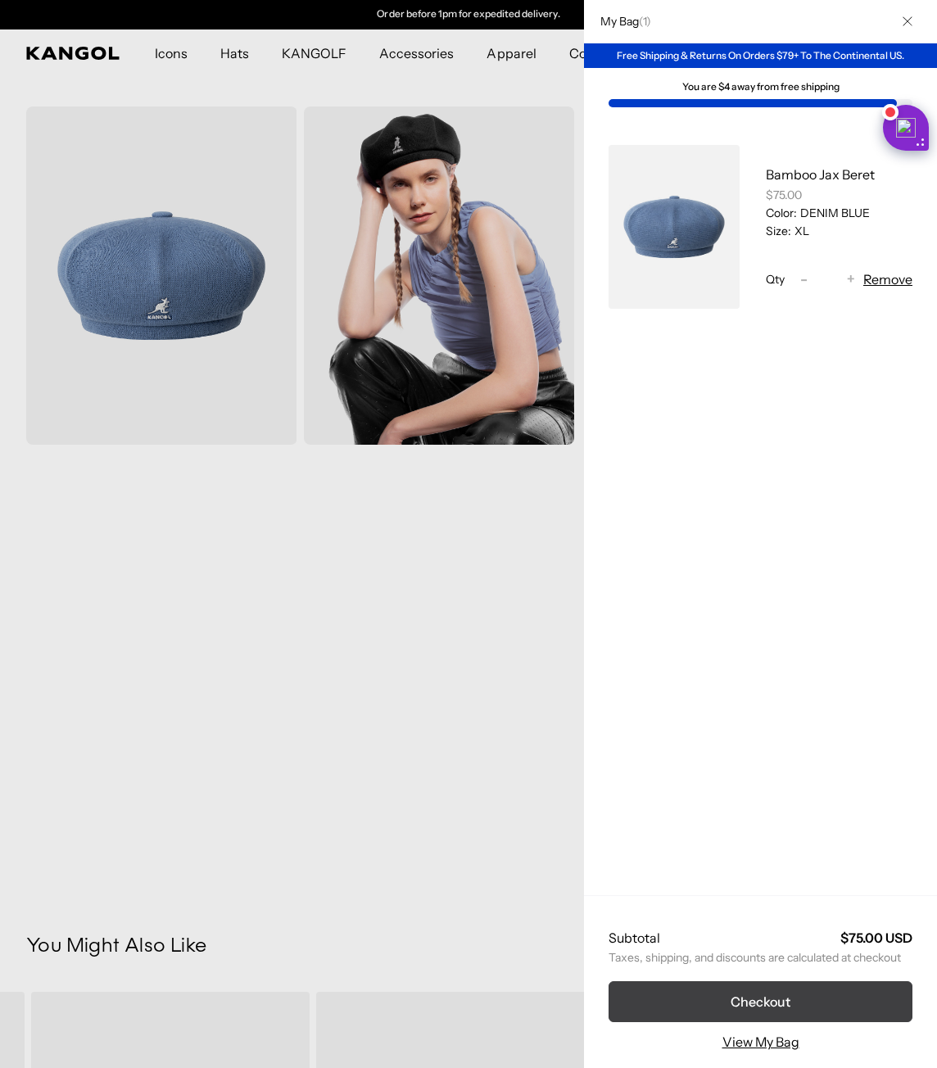
click at [676, 1005] on button "Checkout" at bounding box center [760, 1001] width 304 height 41
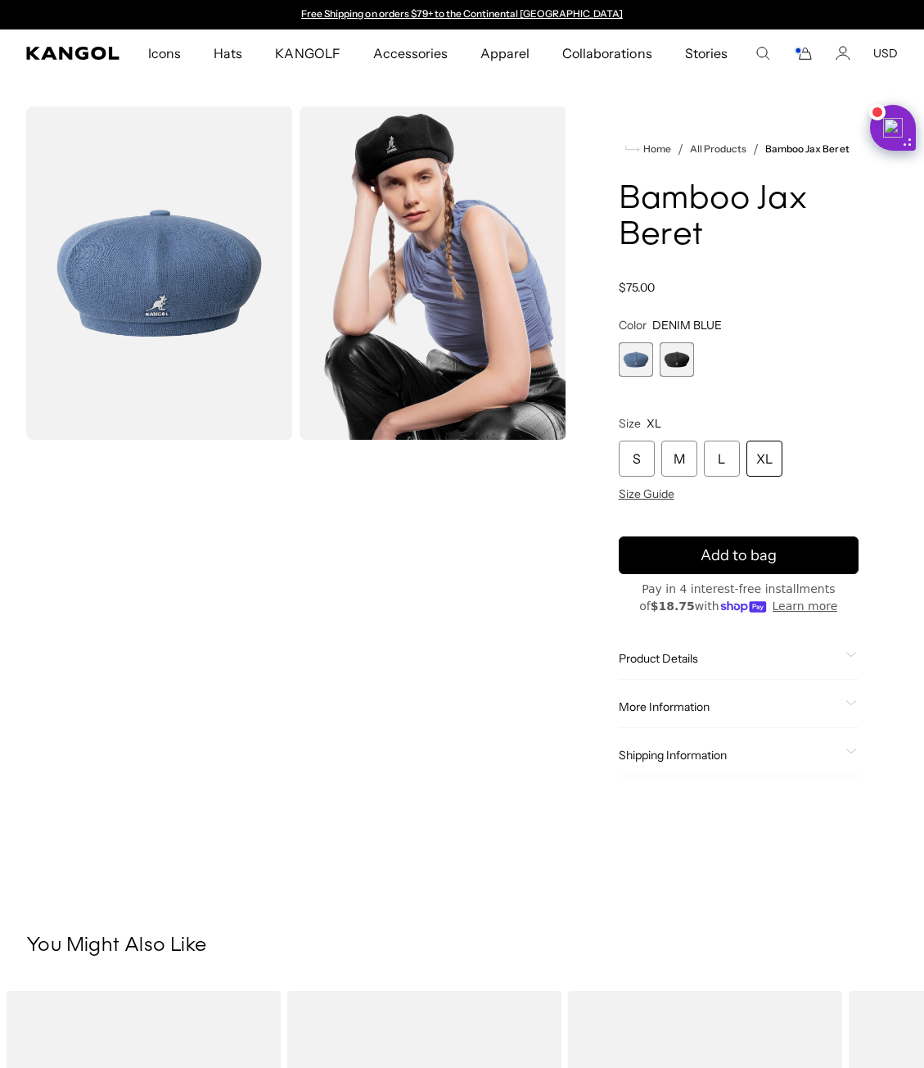
click at [772, 454] on div "XL" at bounding box center [765, 458] width 36 height 36
click at [696, 361] on div "DENIM BLUE Variant sold out or unavailable Black Variant sold out or unavailable" at bounding box center [739, 359] width 240 height 34
click at [687, 361] on span "2 of 2" at bounding box center [677, 359] width 34 height 34
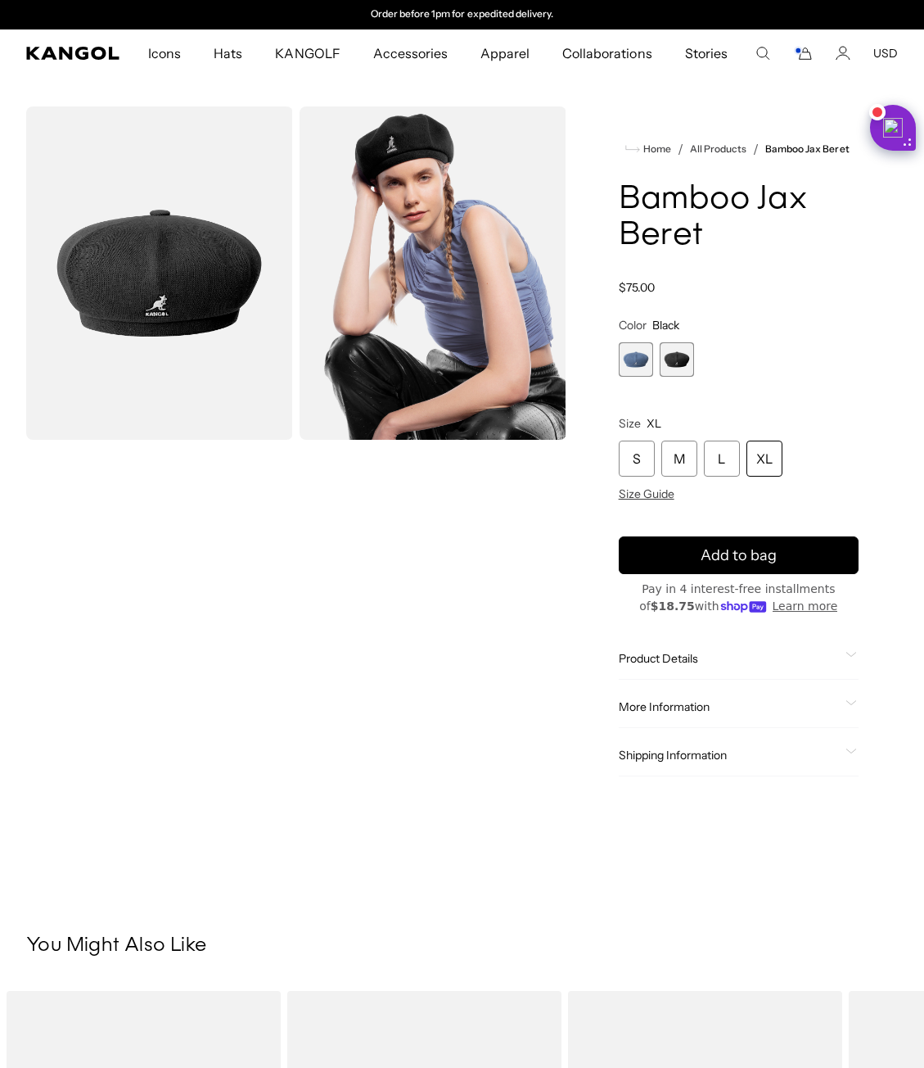
click at [771, 459] on div "XL" at bounding box center [765, 458] width 36 height 36
click at [788, 556] on button "Add to bag" at bounding box center [739, 555] width 240 height 38
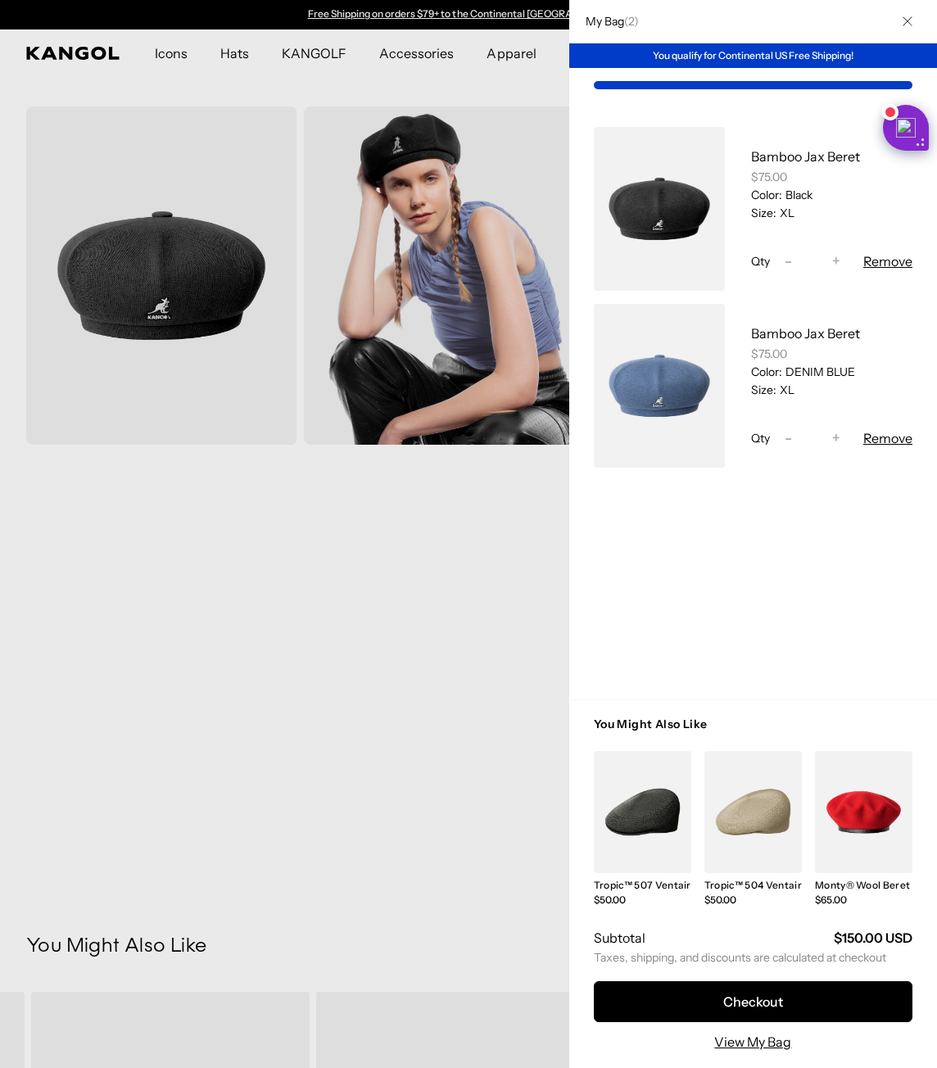
click at [878, 434] on button "Remove" at bounding box center [887, 438] width 49 height 20
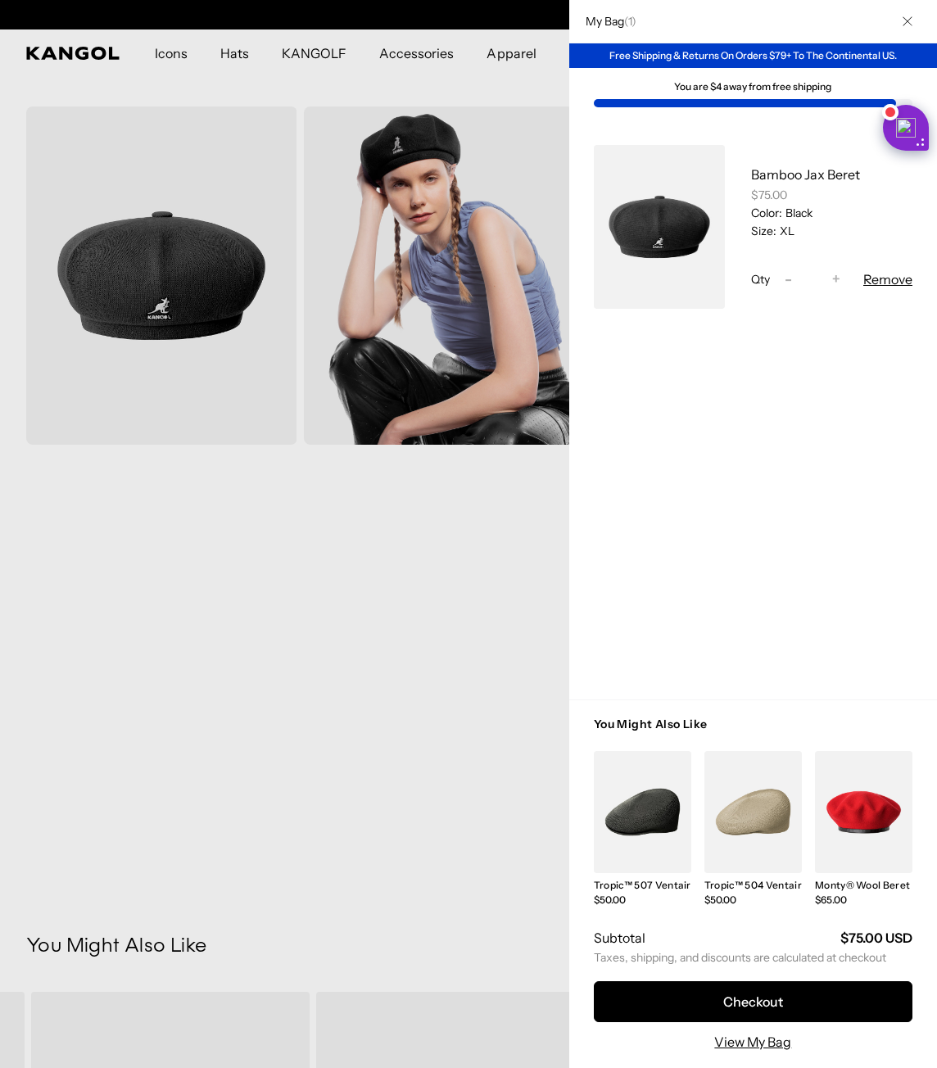
scroll to position [0, 337]
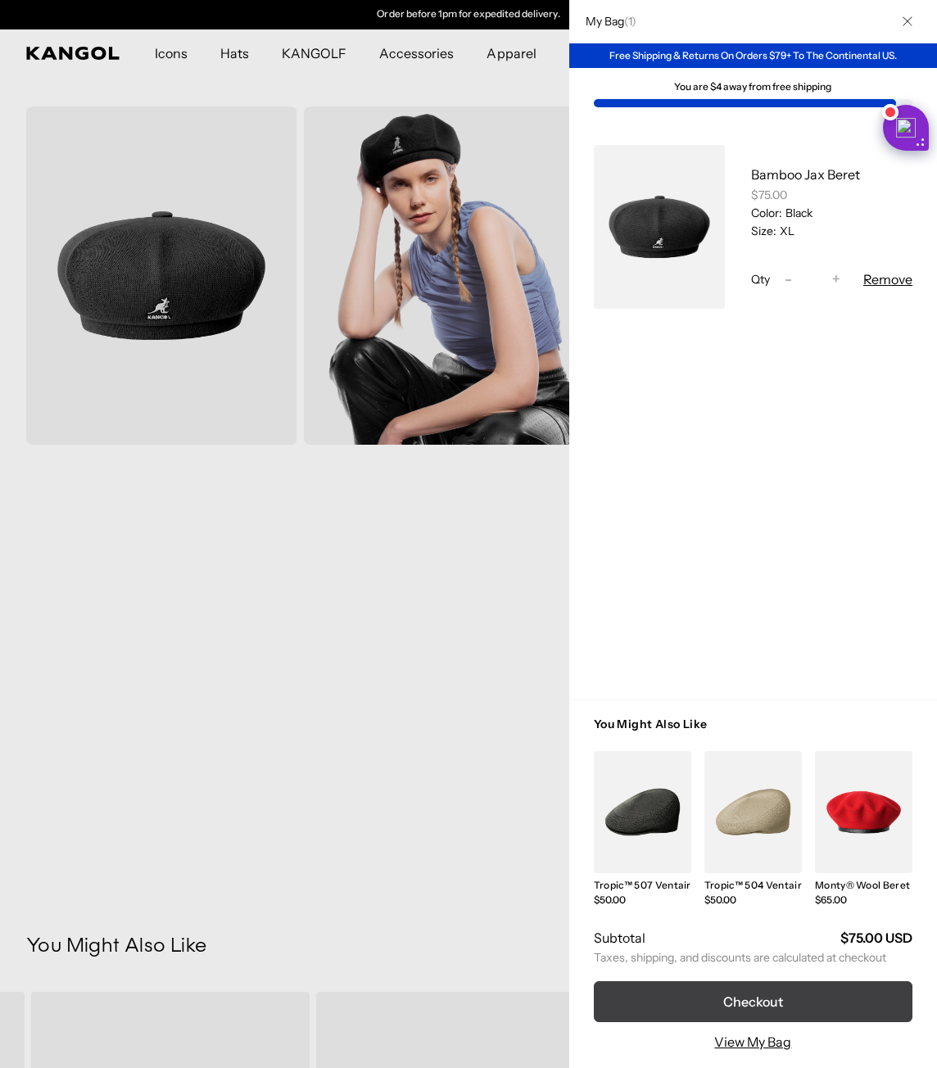
click at [769, 1011] on button "Checkout" at bounding box center [753, 1001] width 318 height 41
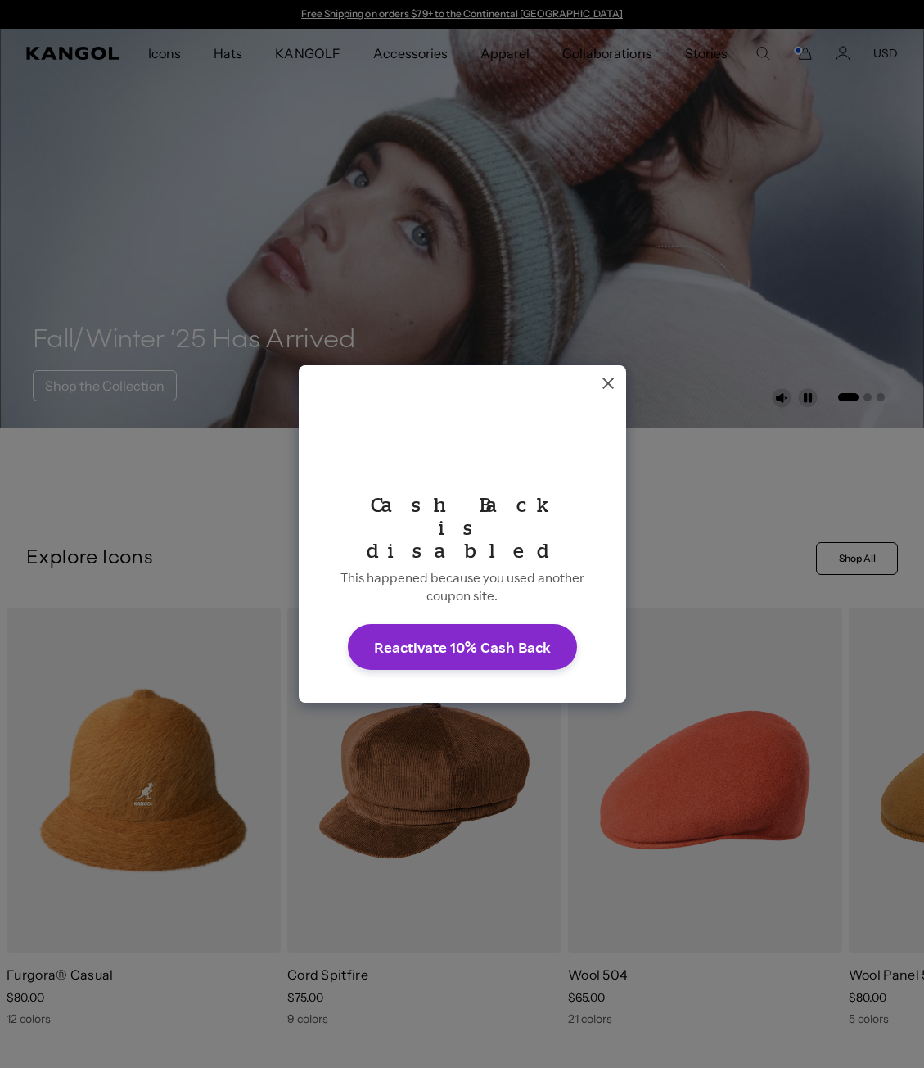
click at [598, 401] on button "Dismiss Rakuten Cash Back message" at bounding box center [608, 383] width 36 height 36
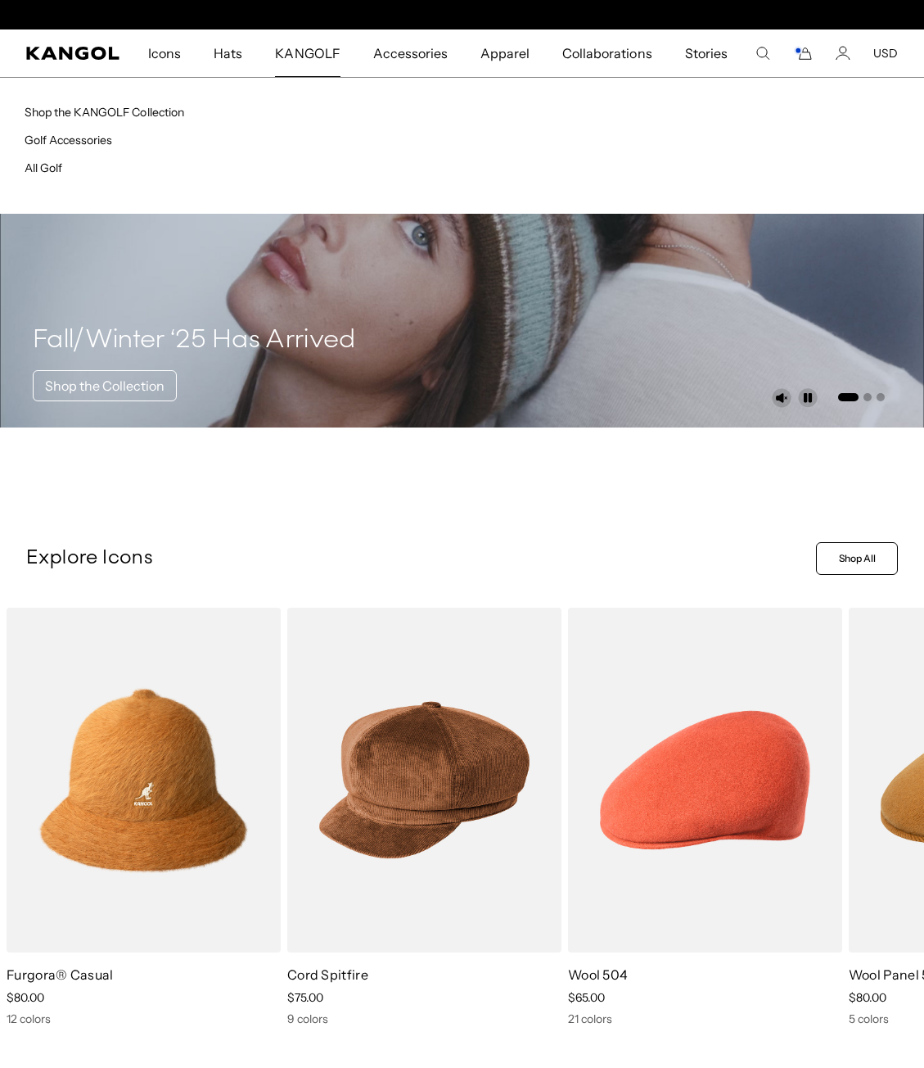
scroll to position [0, 337]
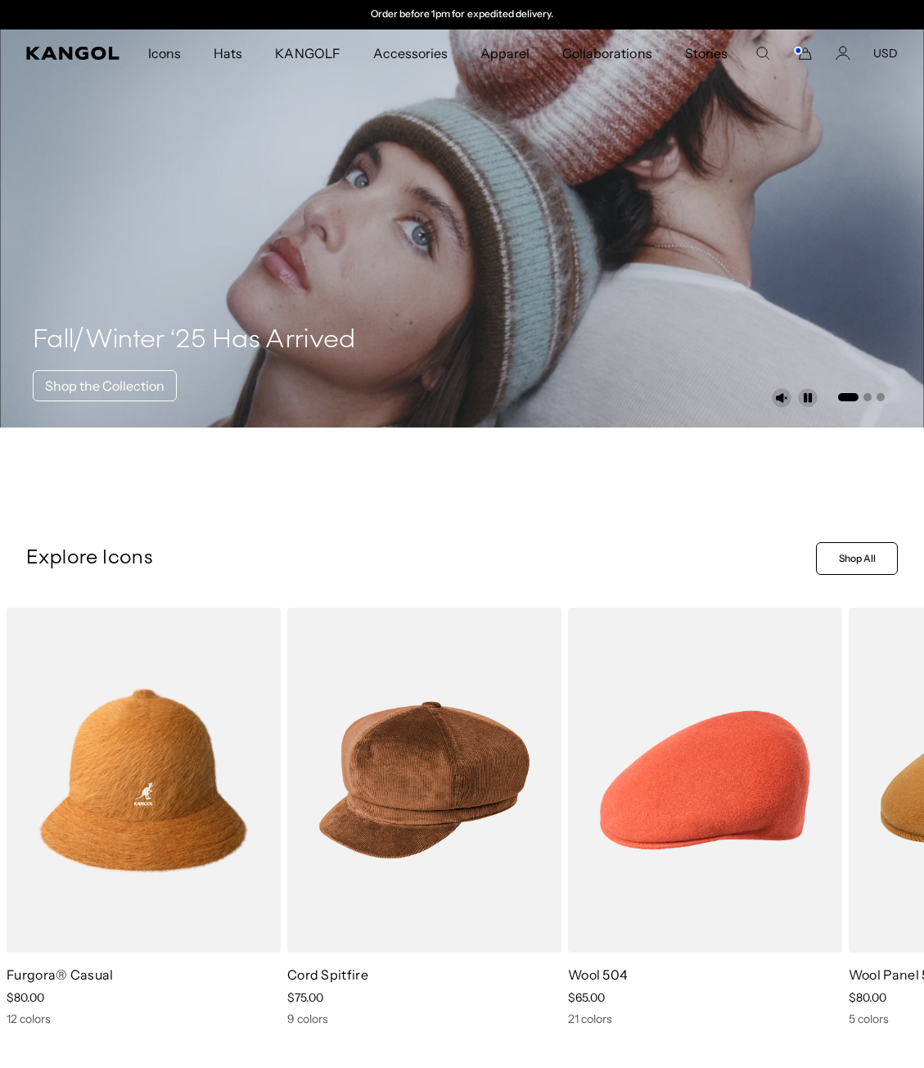
click at [503, 13] on p "Order before 1pm for expedited delivery." at bounding box center [462, 14] width 183 height 13
click at [97, 55] on icon "Kangol" at bounding box center [73, 53] width 94 height 13
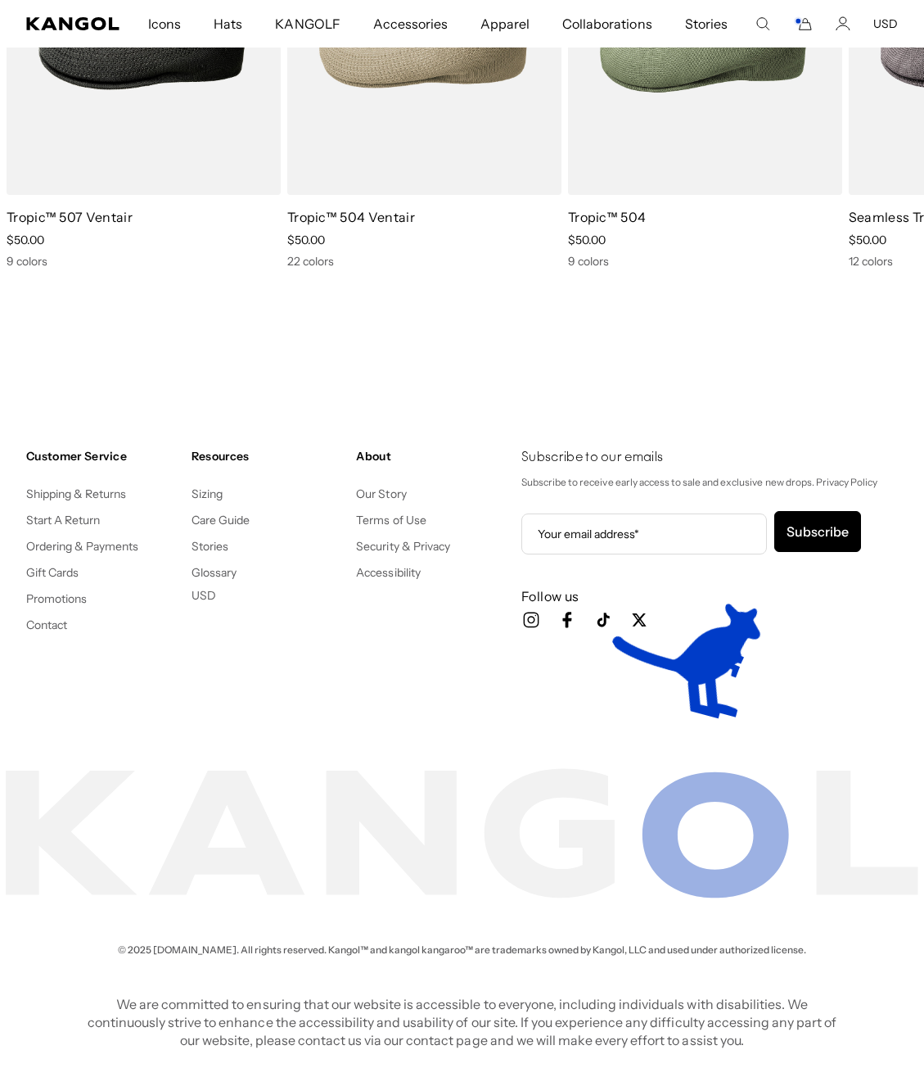
scroll to position [0, 337]
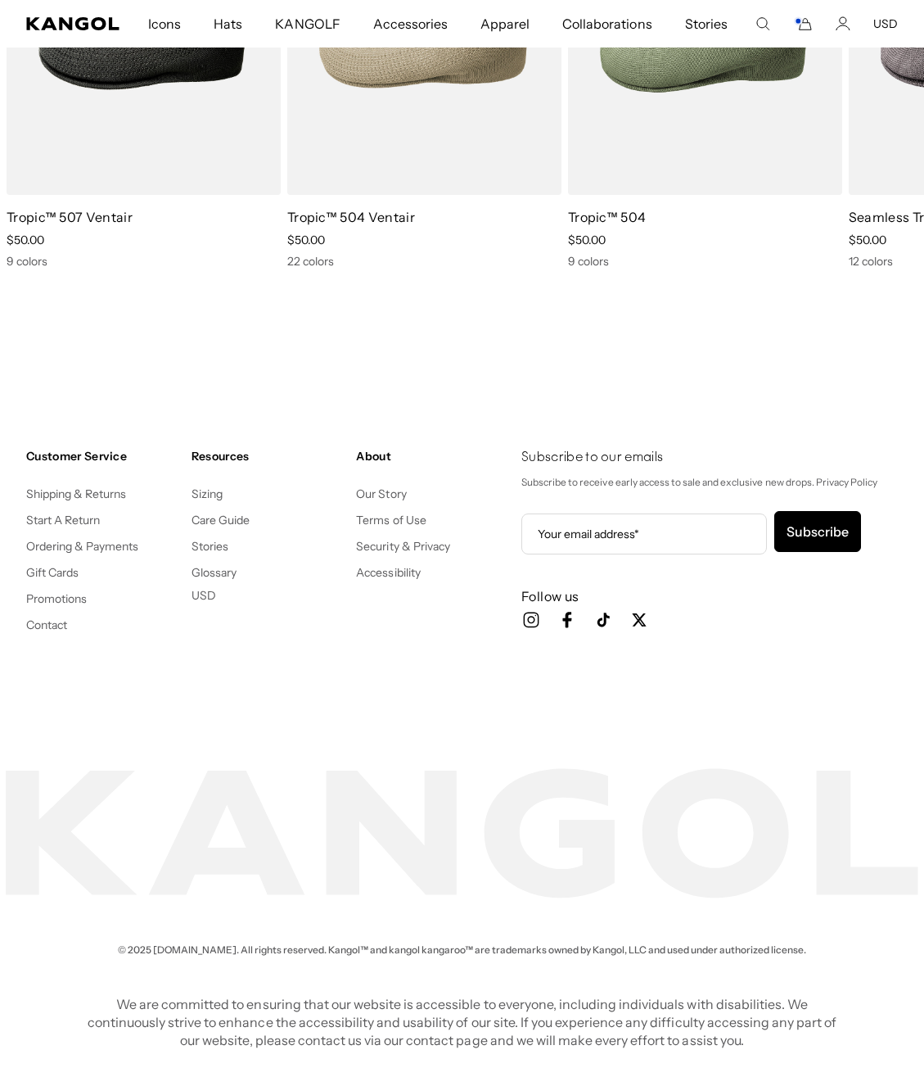
click at [88, 477] on div "Customer Service Shipping & Returns Start A Return Ordering & Payments Gift Car…" at bounding box center [102, 559] width 152 height 220
click at [87, 487] on link "Shipping & Returns" at bounding box center [76, 493] width 101 height 15
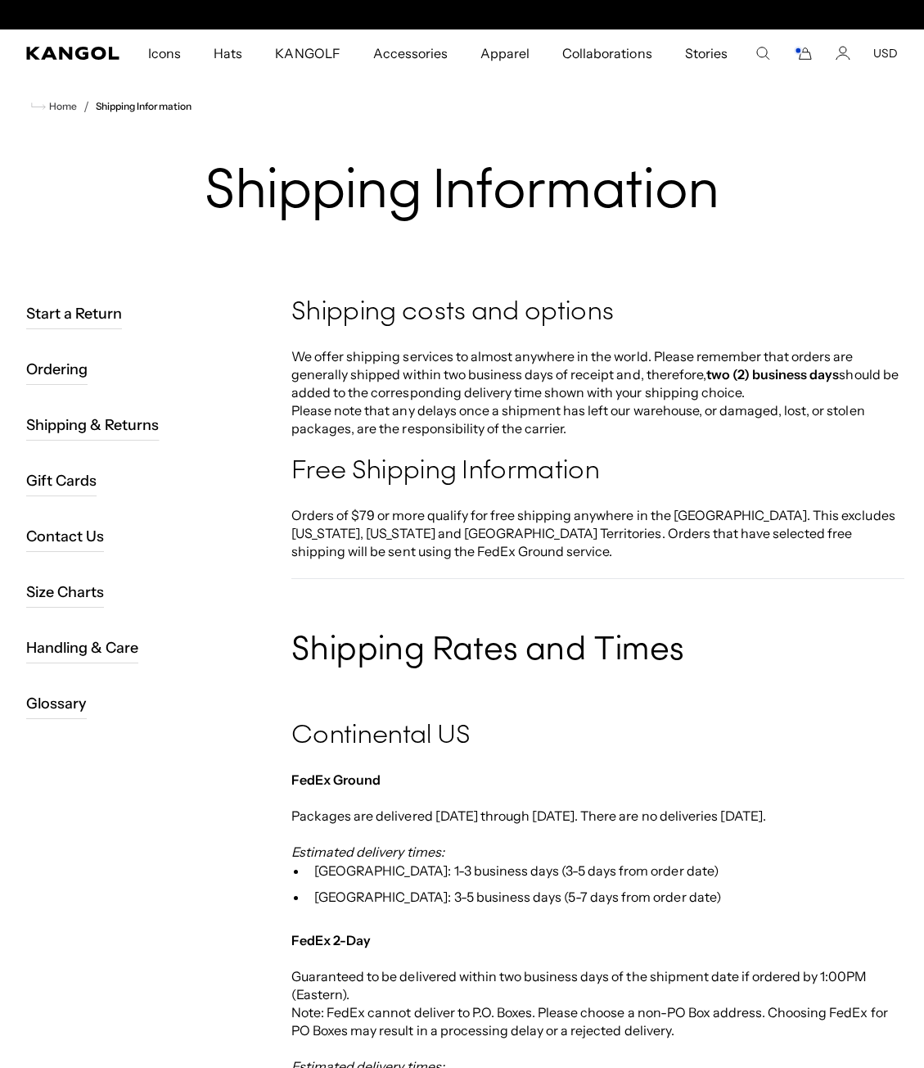
scroll to position [0, 337]
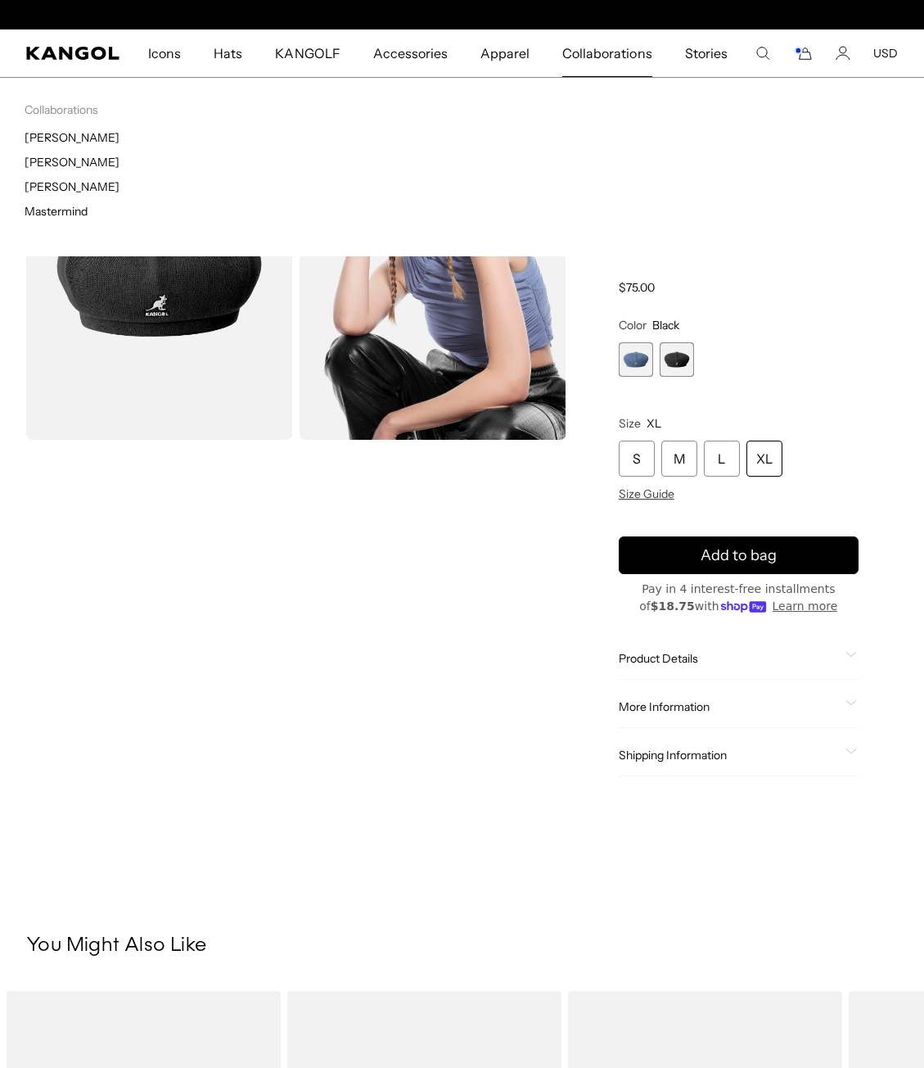
scroll to position [0, 337]
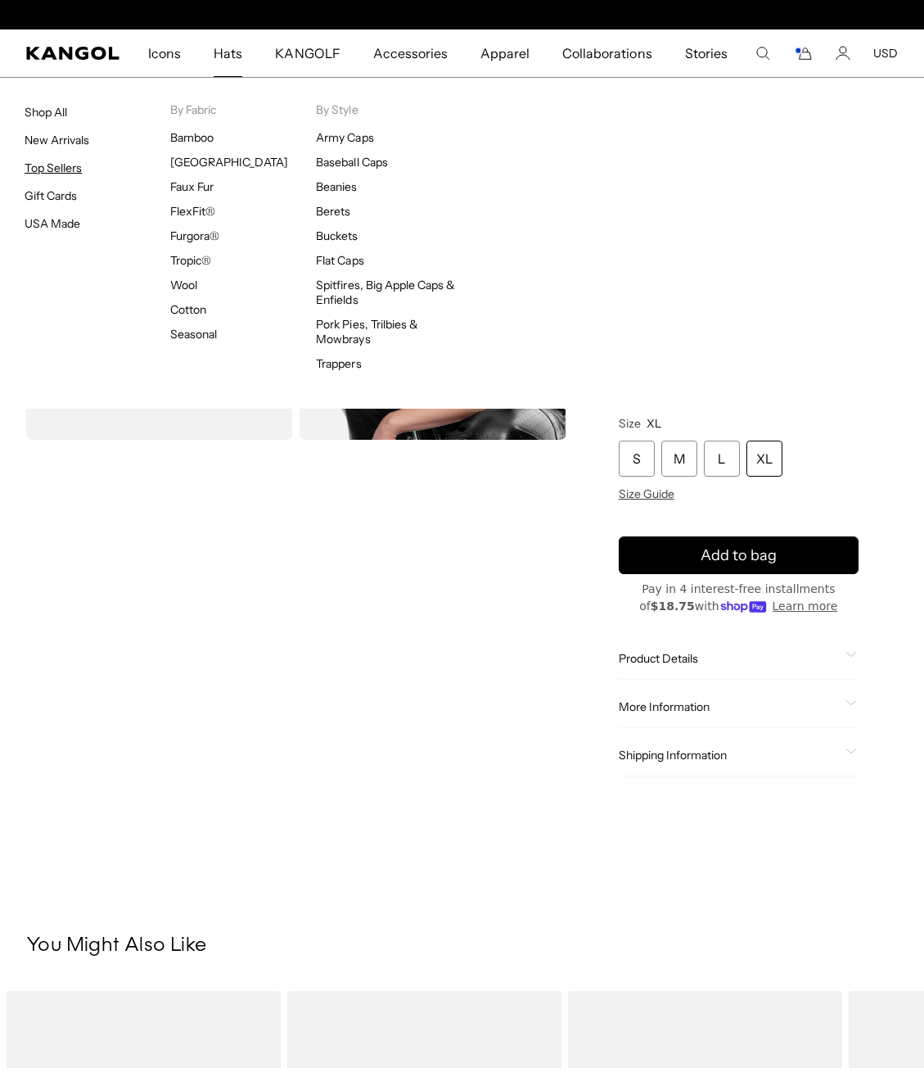
click at [65, 170] on link "Top Sellers" at bounding box center [53, 167] width 57 height 15
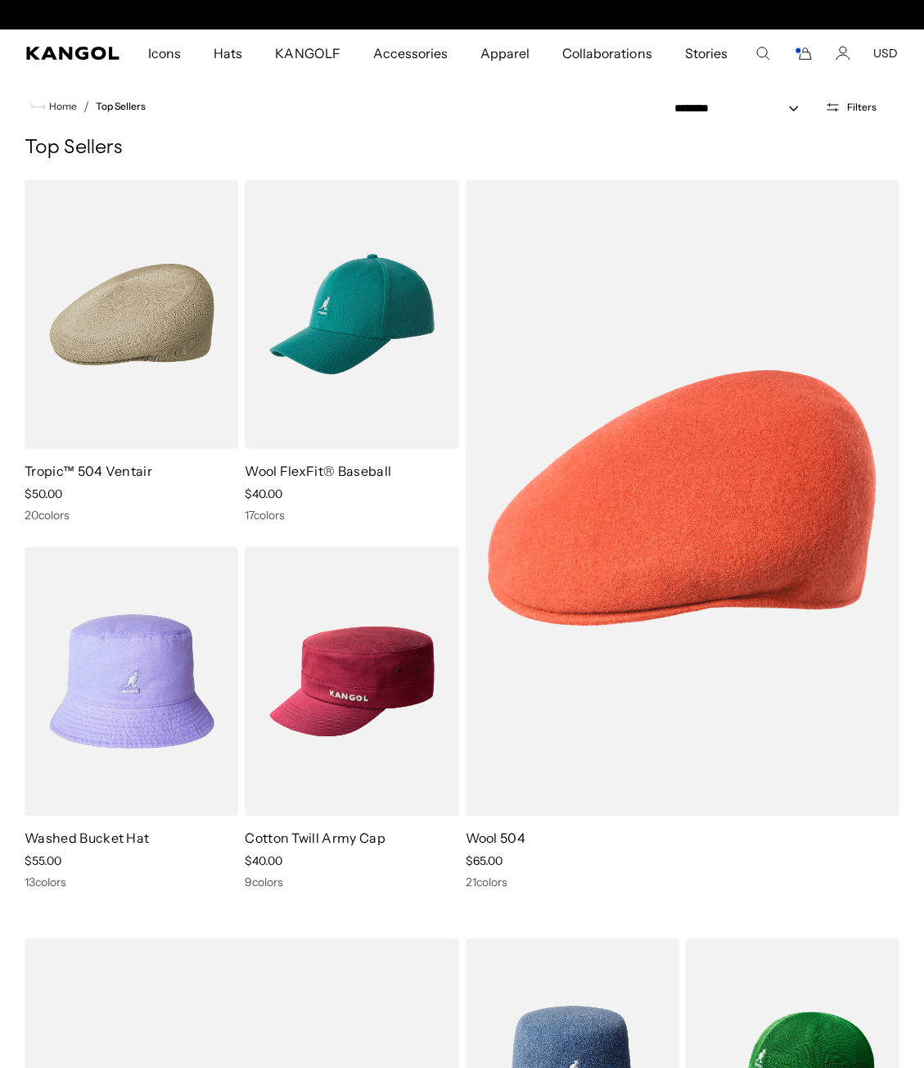
scroll to position [0, 337]
